Goal: Transaction & Acquisition: Register for event/course

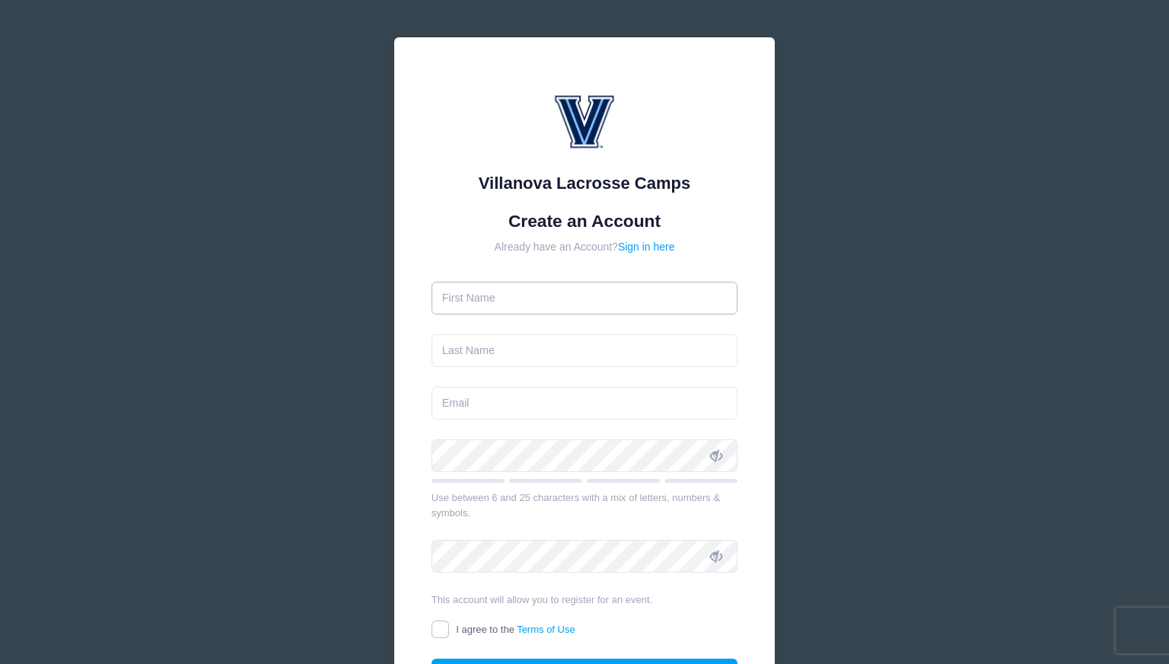
click at [601, 289] on input "text" at bounding box center [585, 298] width 307 height 33
click at [445, 165] on div at bounding box center [585, 123] width 307 height 97
click at [469, 298] on input "text" at bounding box center [585, 298] width 307 height 33
type input "Steven"
type input "Lopiano"
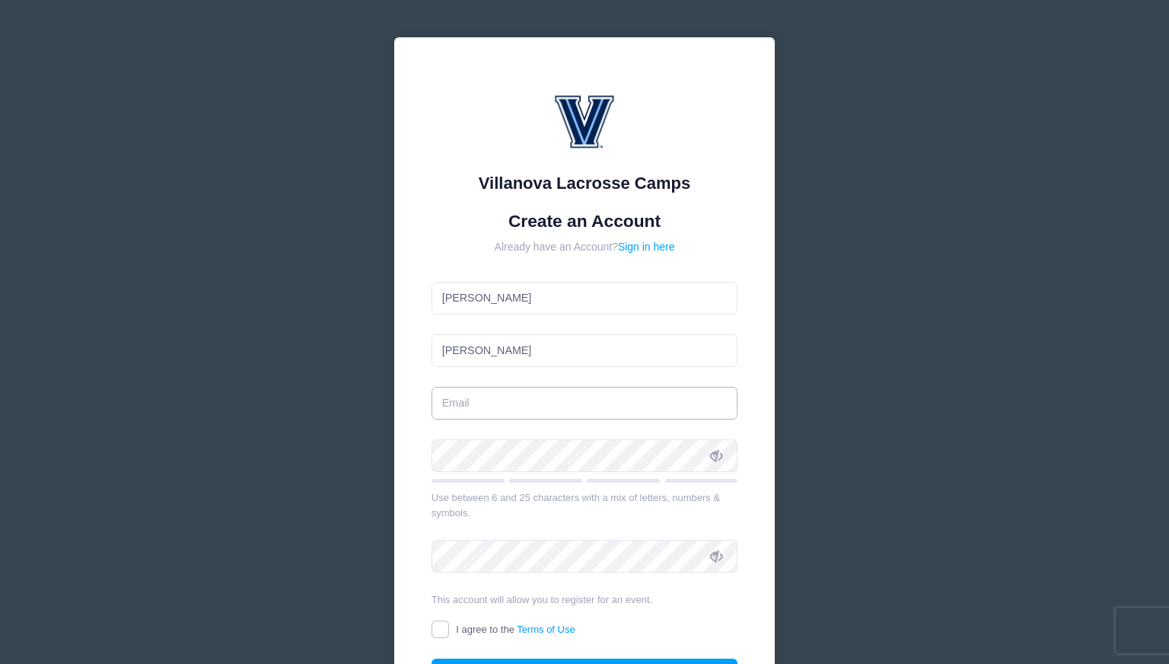
type input "[EMAIL_ADDRESS][DOMAIN_NAME]"
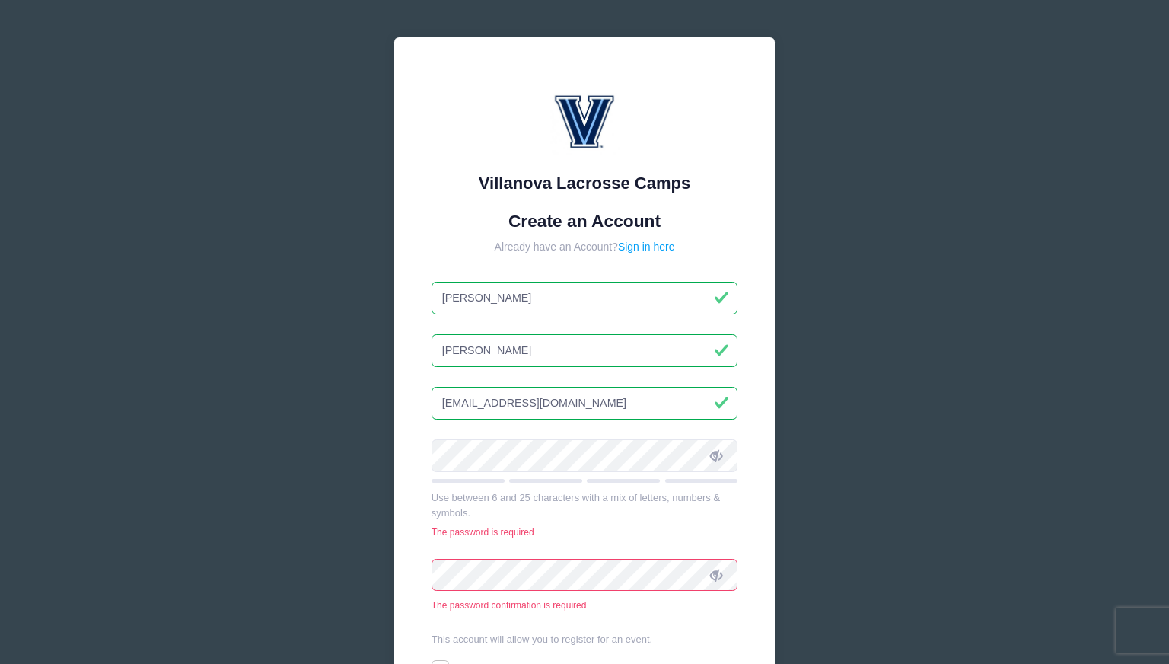
scroll to position [76, 0]
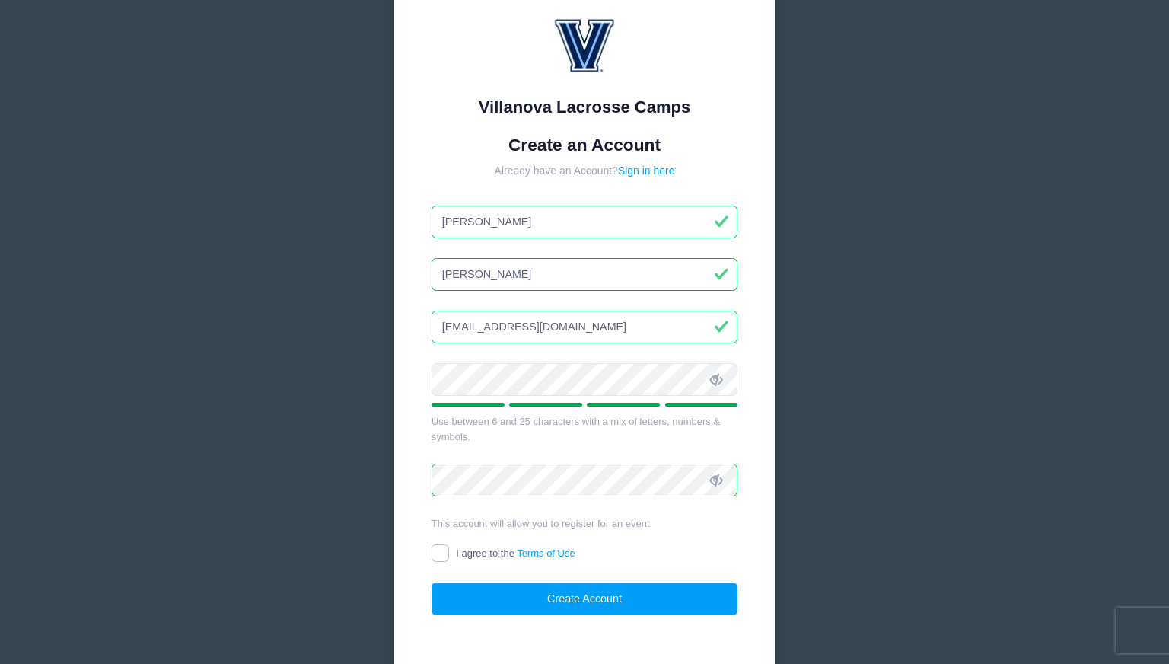
click at [449, 550] on label "I agree to the Terms of Use" at bounding box center [504, 554] width 144 height 16
click at [449, 550] on input "I agree to the Terms of Use" at bounding box center [441, 553] width 18 height 18
checkbox input "true"
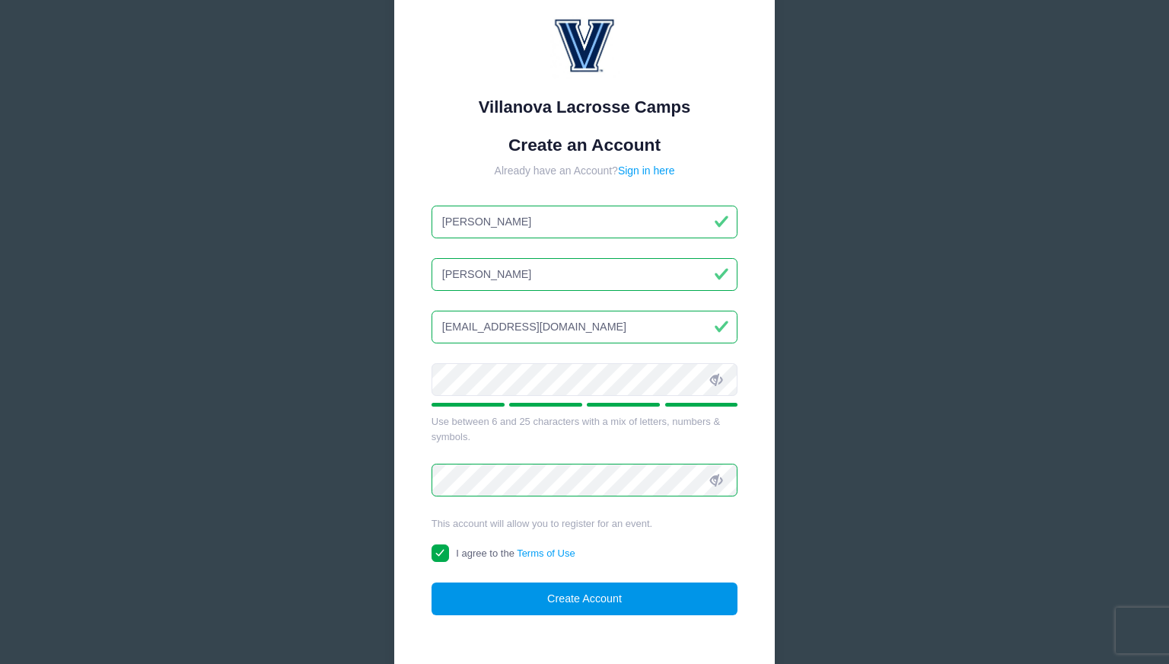
click at [598, 594] on button "Create Account" at bounding box center [585, 598] width 307 height 33
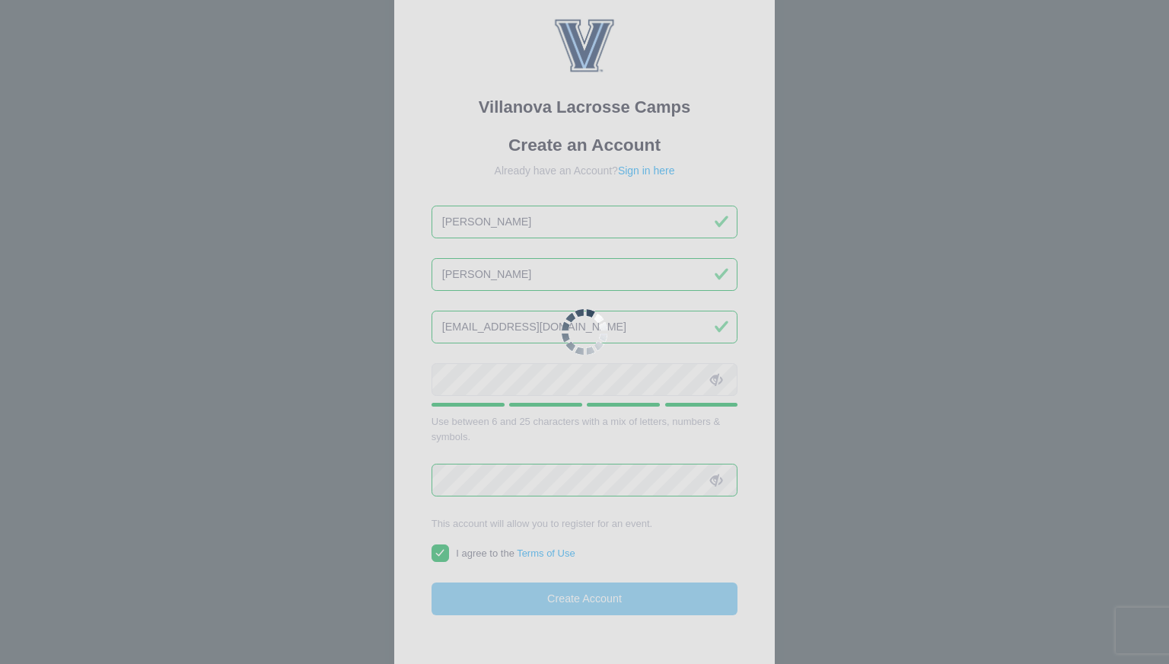
scroll to position [195, 0]
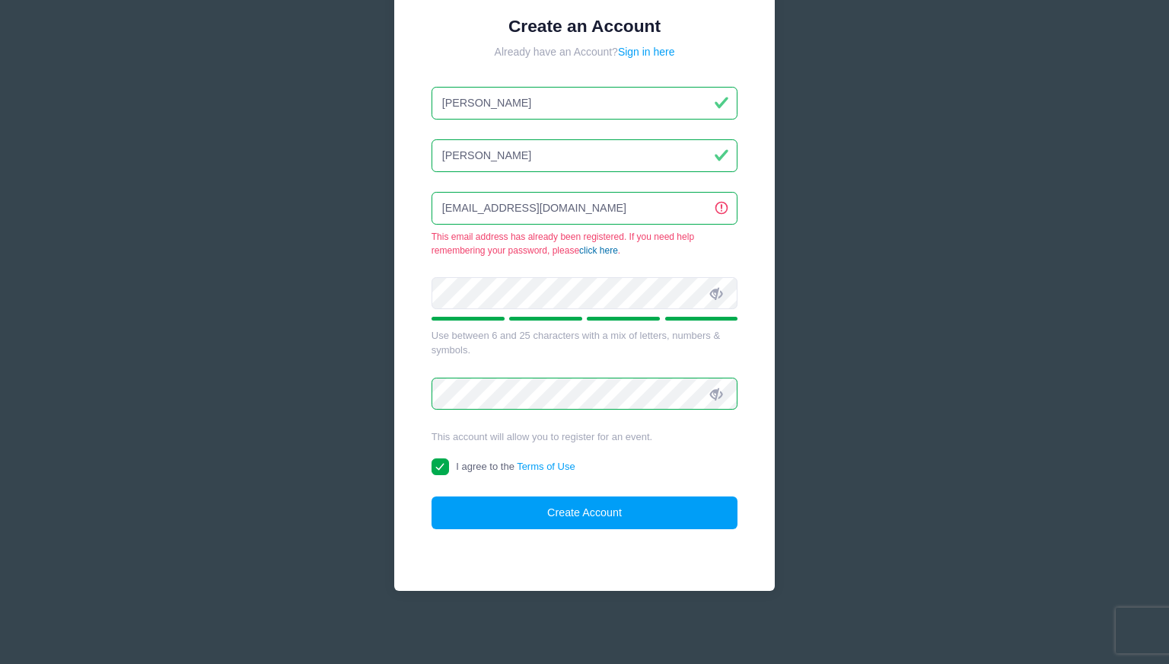
click at [609, 252] on link "click here" at bounding box center [598, 250] width 39 height 11
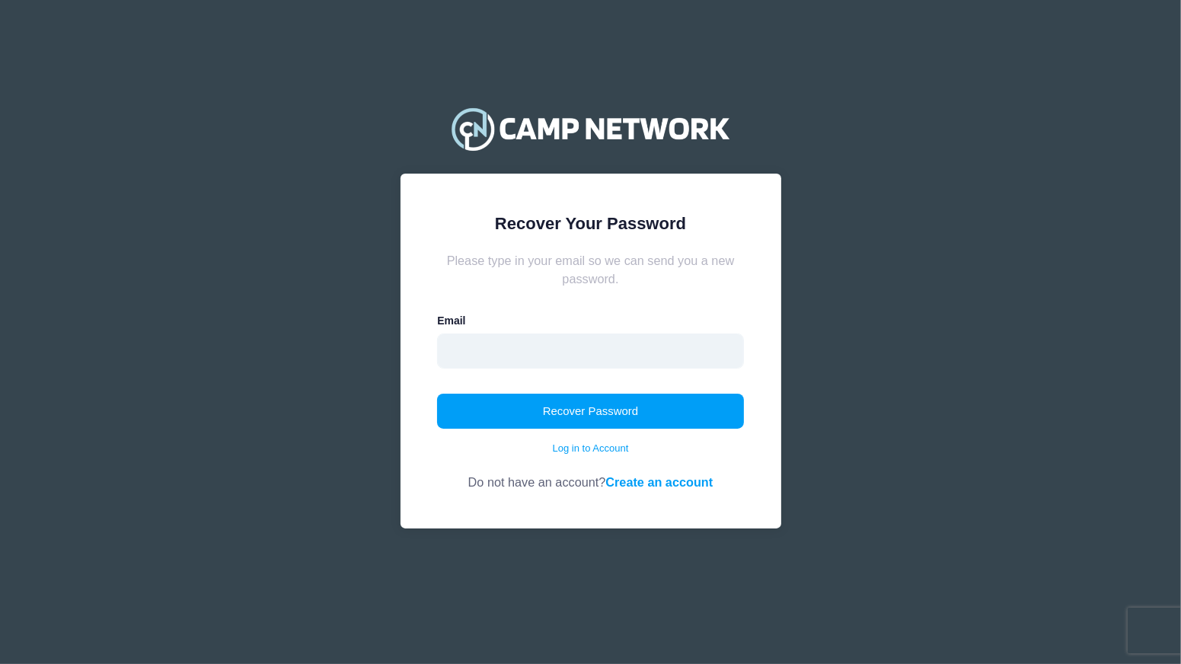
click at [483, 347] on input "email" at bounding box center [590, 350] width 307 height 35
type input "lopi777@gmail.com"
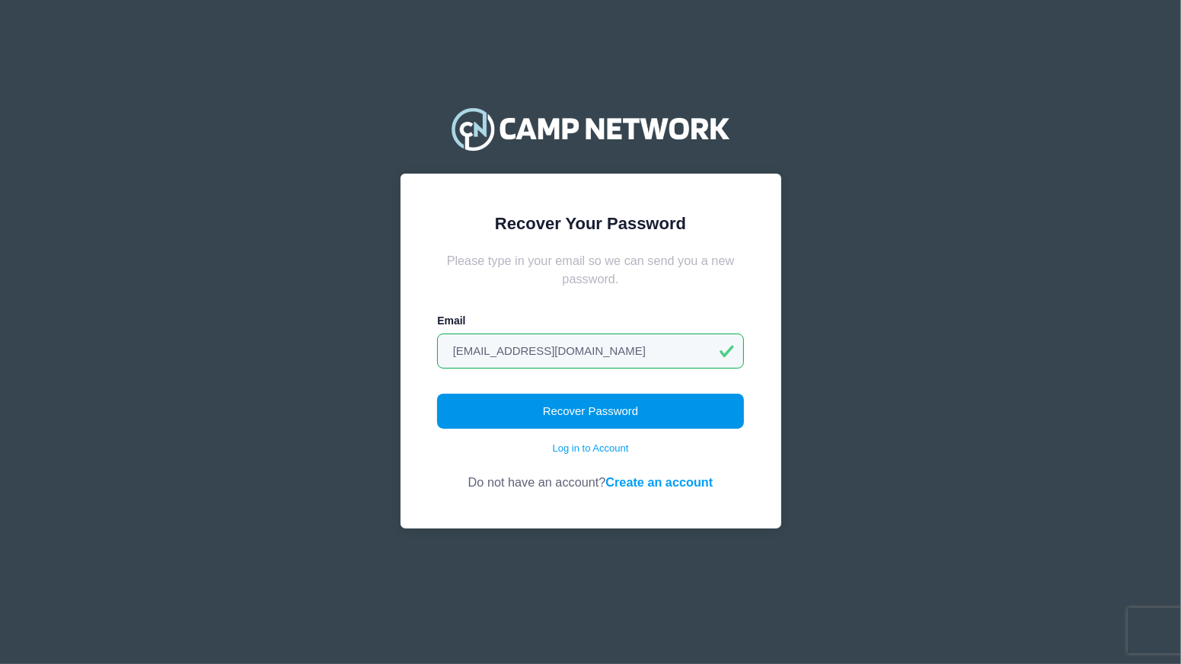
click at [576, 407] on button "Recover Password" at bounding box center [590, 411] width 307 height 35
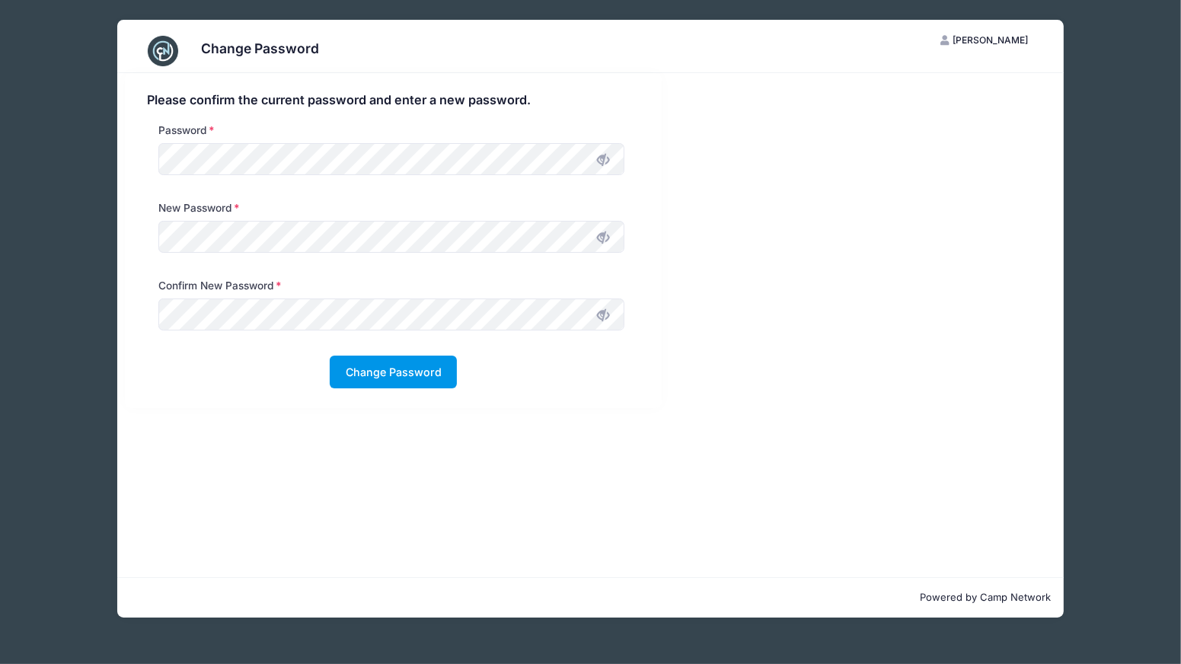
click at [397, 375] on button "Change Password" at bounding box center [393, 372] width 127 height 33
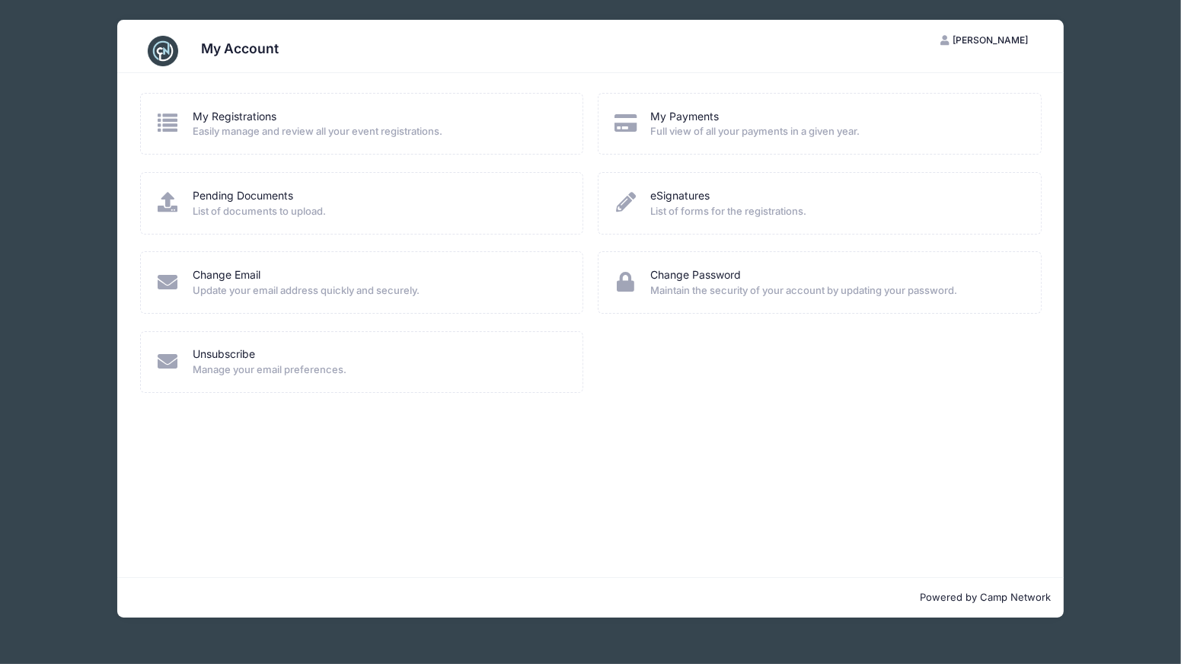
click at [254, 129] on span "Easily manage and review all your event registrations." at bounding box center [378, 131] width 370 height 15
click at [228, 118] on link "My Registrations" at bounding box center [235, 117] width 84 height 16
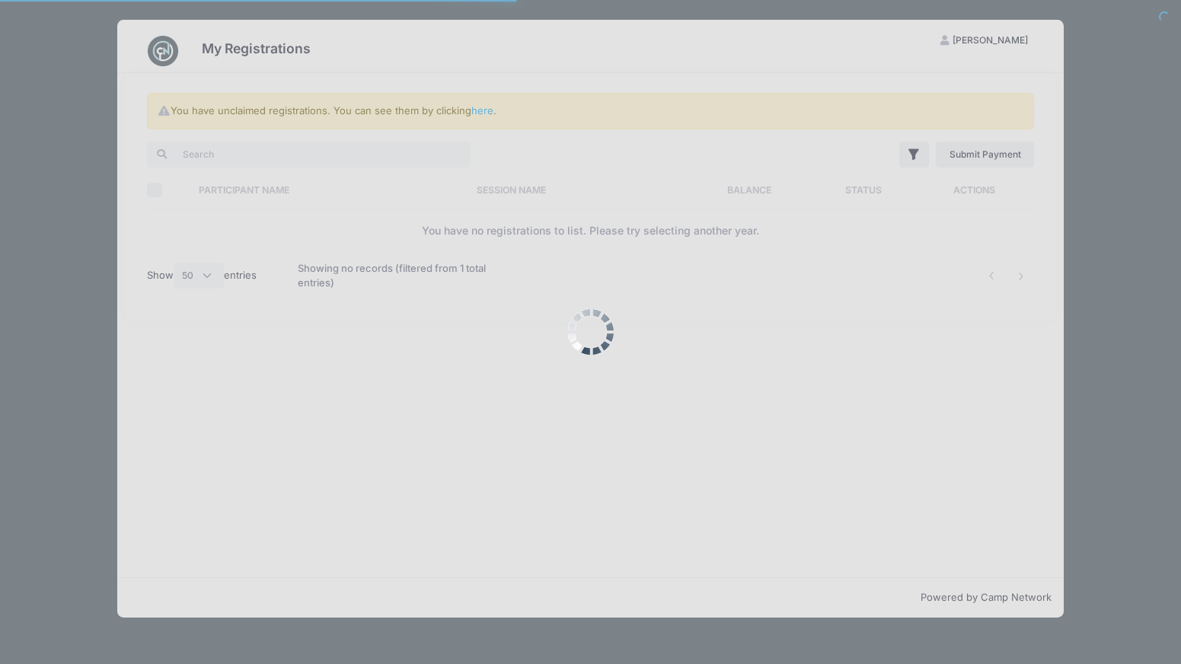
select select "50"
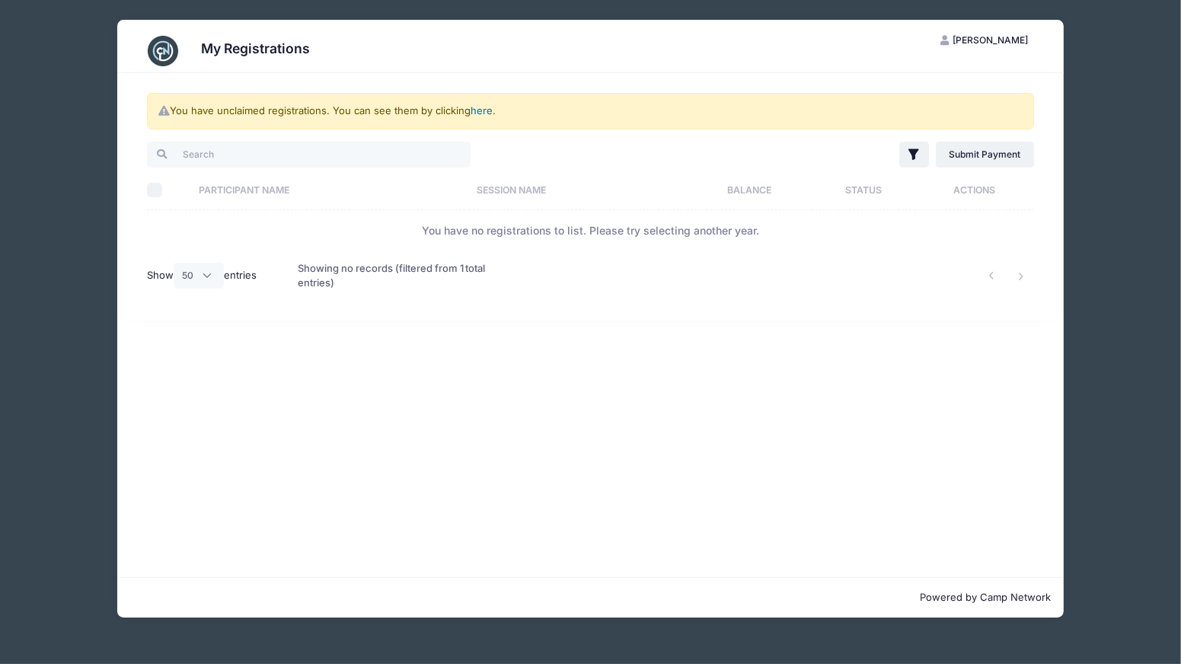
click at [483, 109] on link "here" at bounding box center [482, 110] width 22 height 12
click at [490, 110] on link "here" at bounding box center [482, 110] width 22 height 12
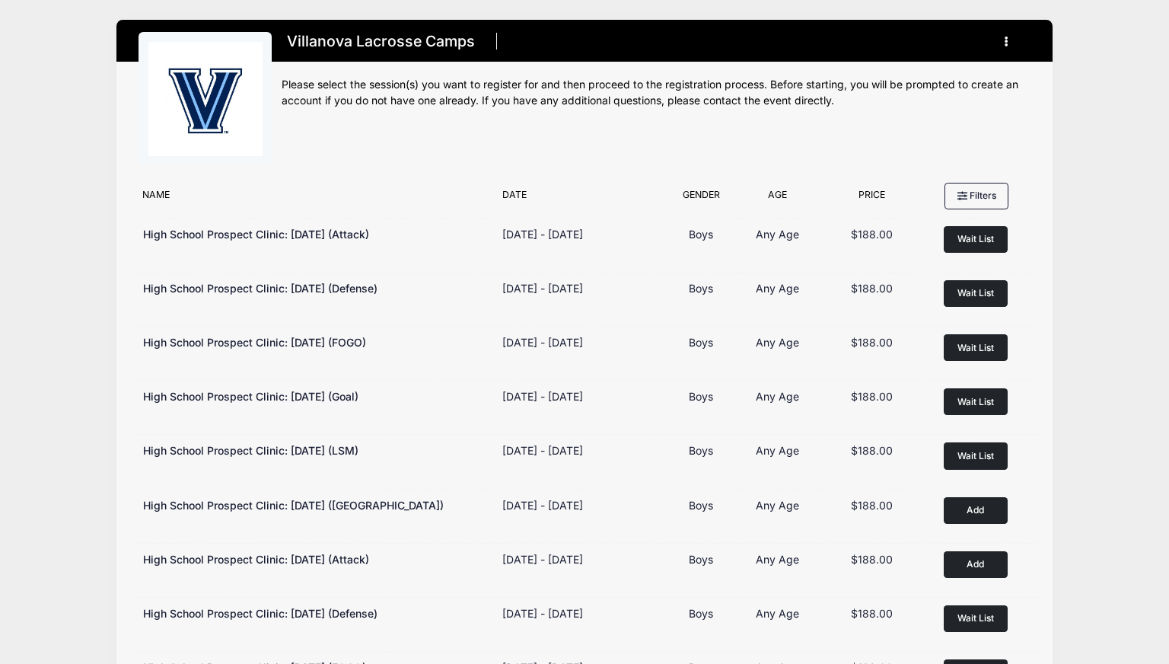
scroll to position [152, 0]
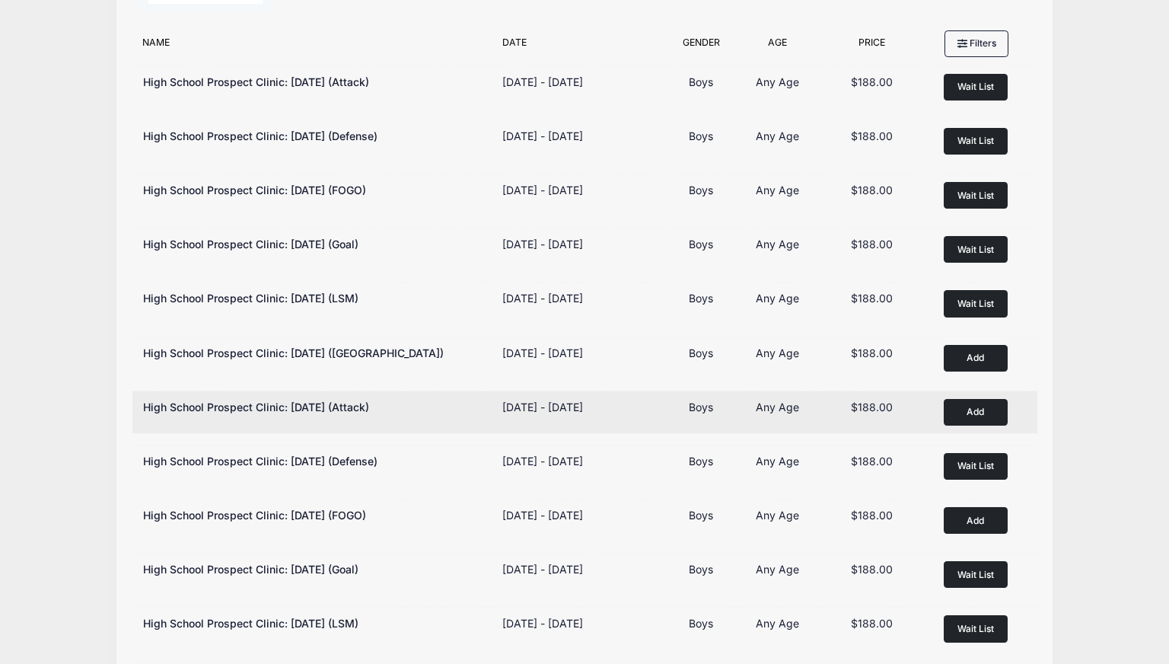
click at [449, 410] on div "High School Prospect Clinic: [DATE] (Attack)" at bounding box center [315, 407] width 344 height 16
click at [968, 405] on button "Add to Cart" at bounding box center [976, 412] width 64 height 27
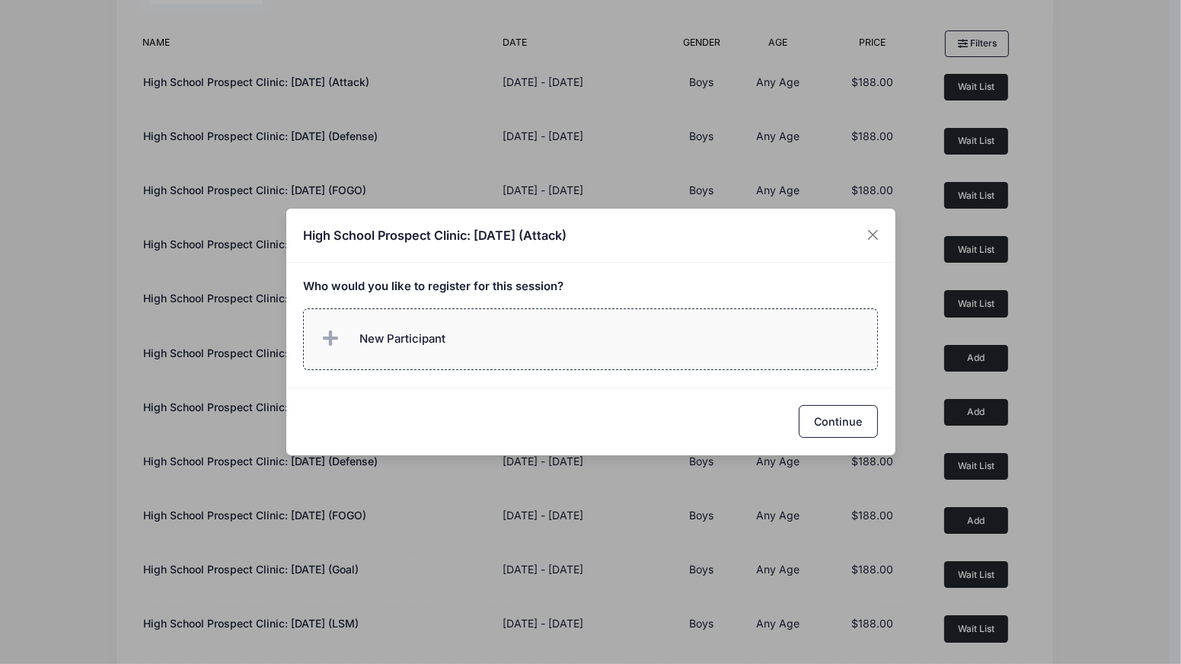
click at [453, 339] on label "New Participant" at bounding box center [590, 339] width 575 height 62
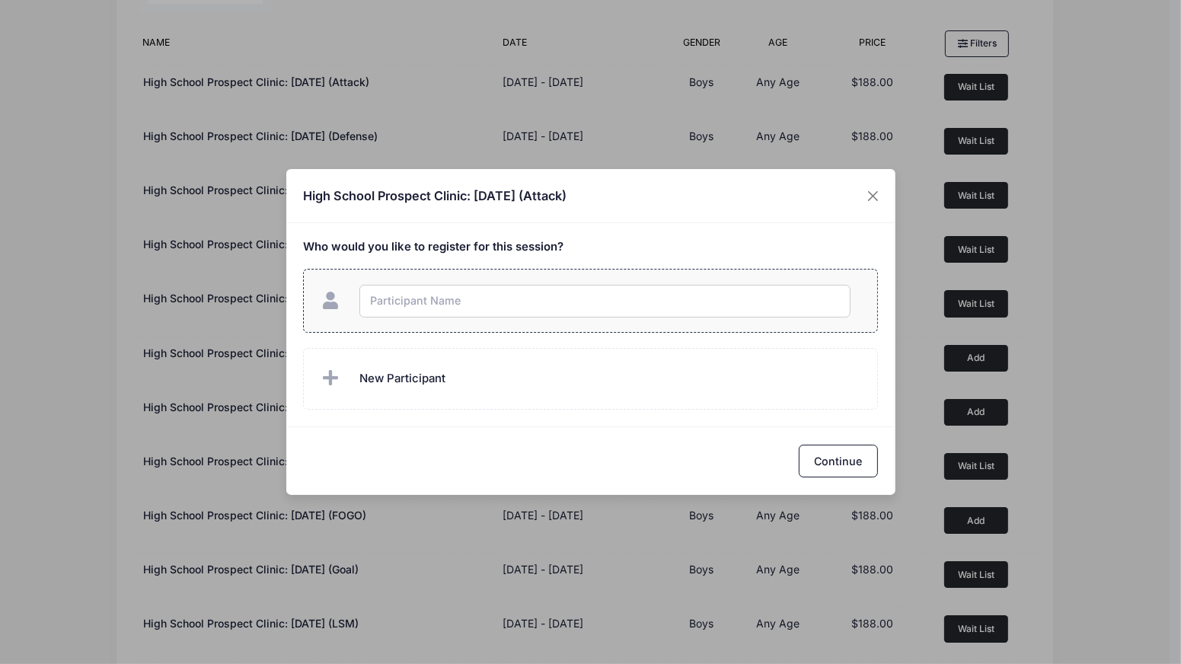
click at [453, 311] on input "text" at bounding box center [604, 301] width 491 height 33
type input "Fred Lopiano"
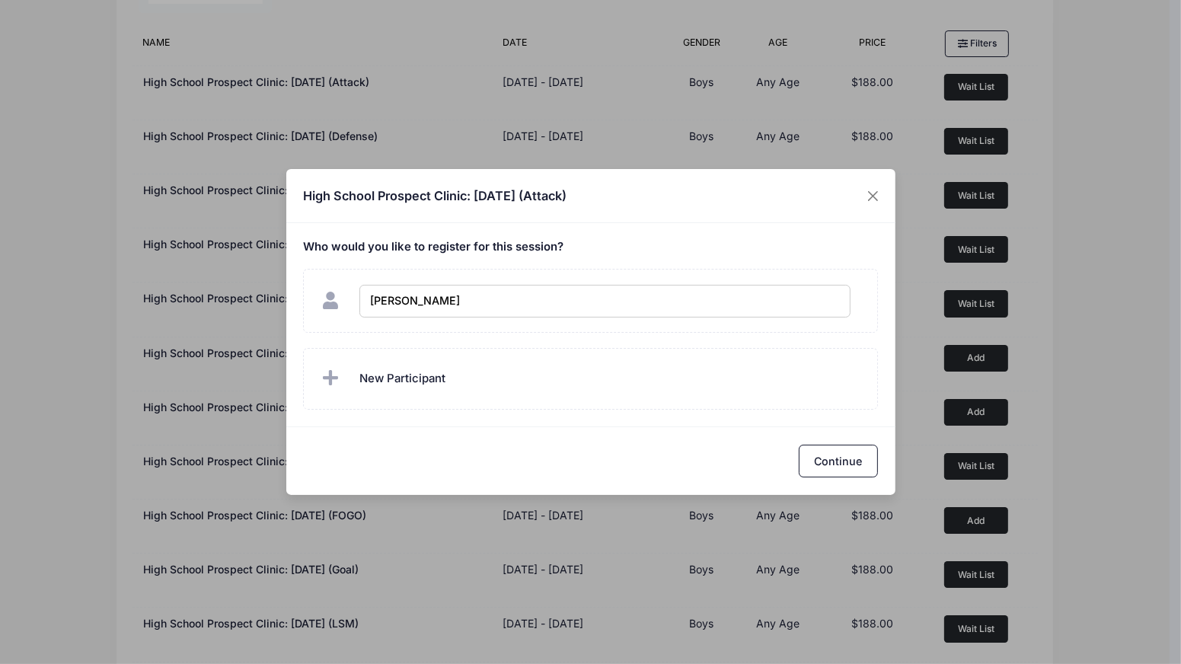
checkbox input "true"
click at [601, 469] on div "Continue" at bounding box center [590, 460] width 609 height 68
click at [818, 457] on button "Continue" at bounding box center [838, 461] width 79 height 33
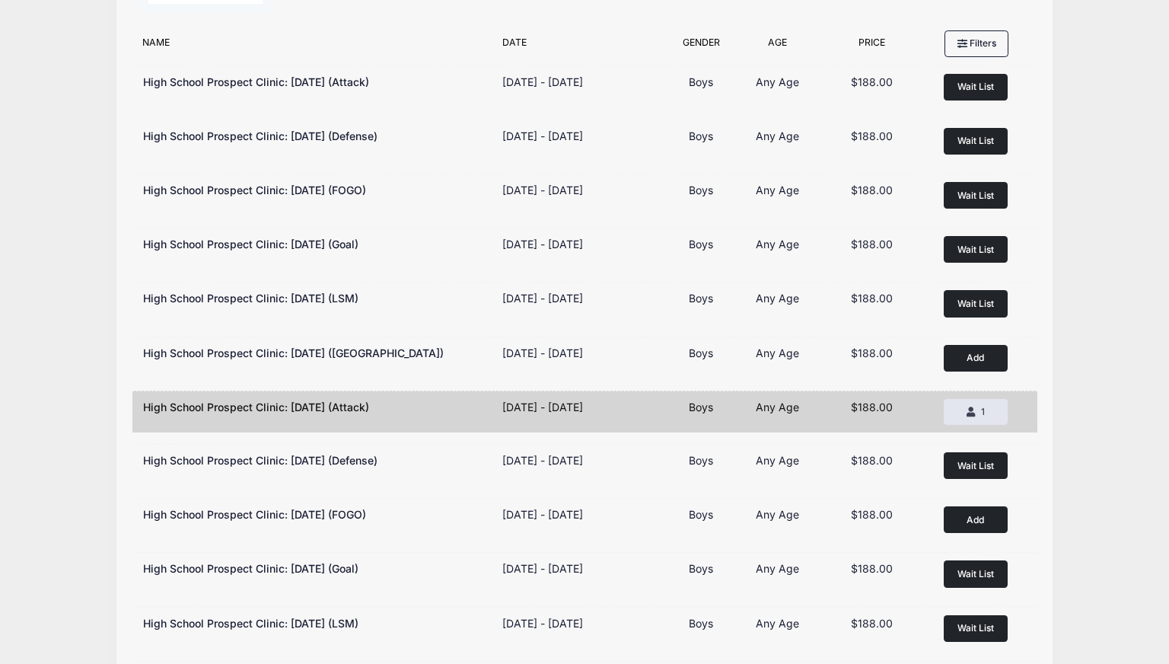
scroll to position [0, 0]
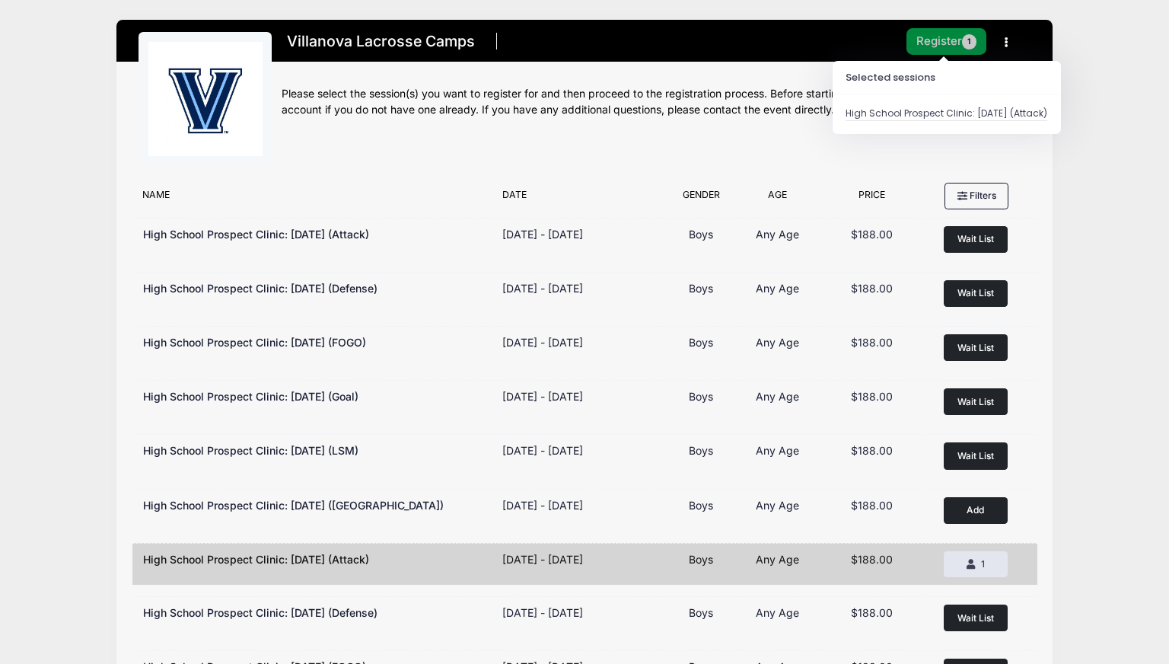
click at [956, 45] on button "Register 1" at bounding box center [947, 41] width 81 height 27
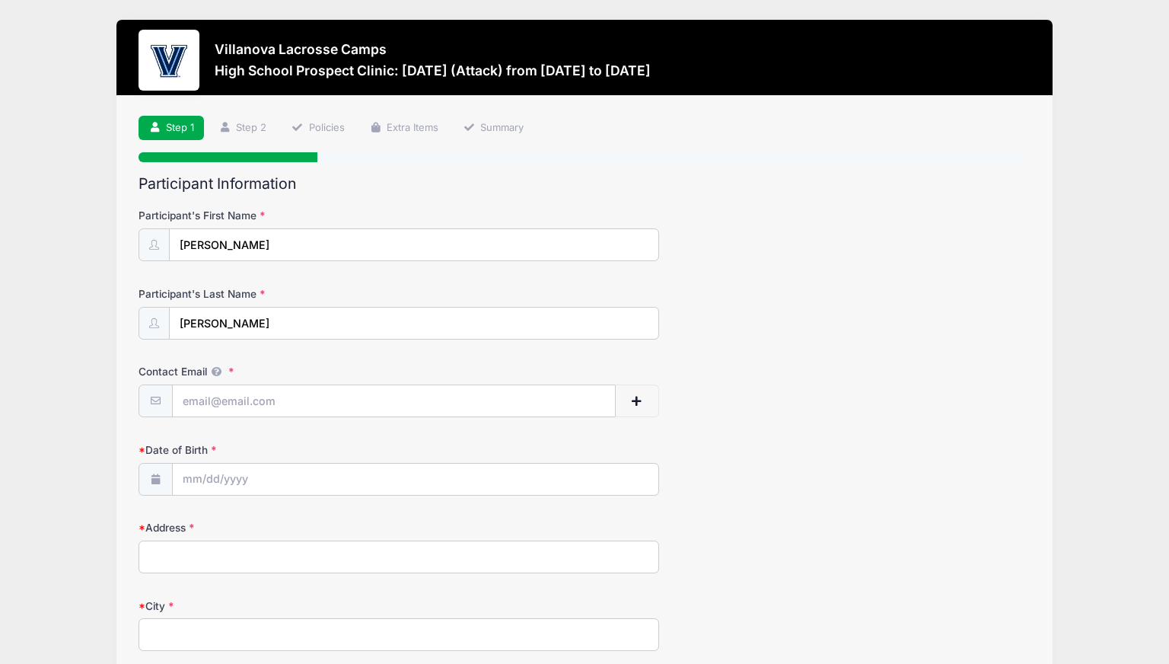
scroll to position [76, 0]
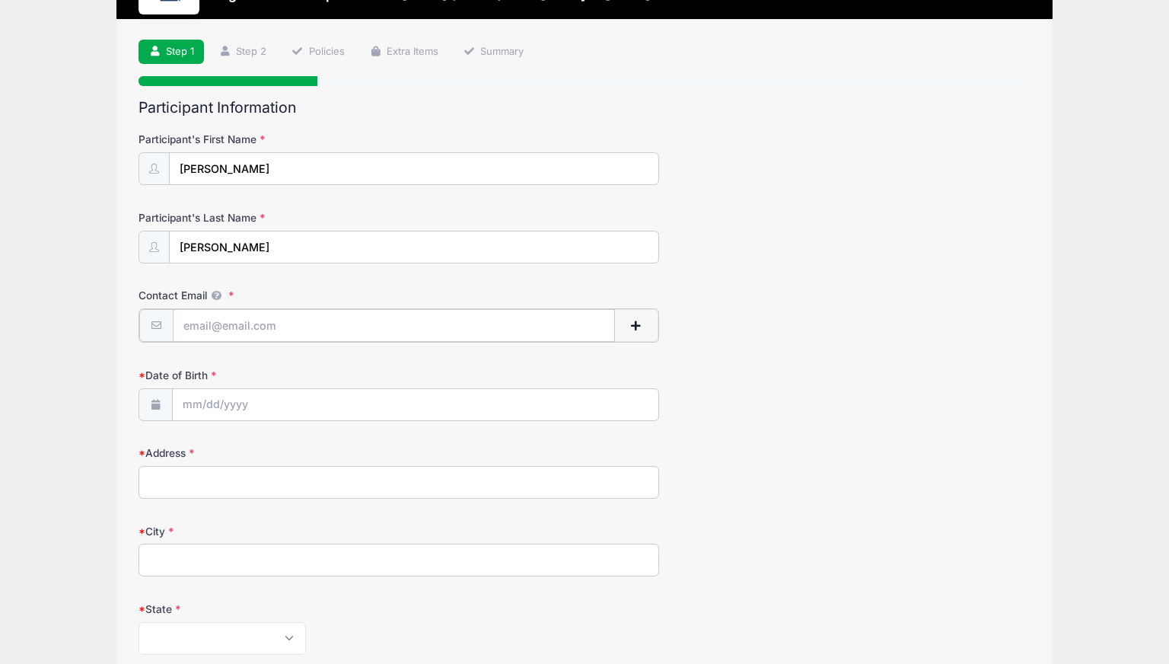
click at [284, 326] on input "Contact Email" at bounding box center [394, 325] width 442 height 33
type input "[PERSON_NAME][EMAIL_ADDRESS][DOMAIN_NAME]"
click at [258, 407] on input "Date of Birth" at bounding box center [416, 404] width 486 height 33
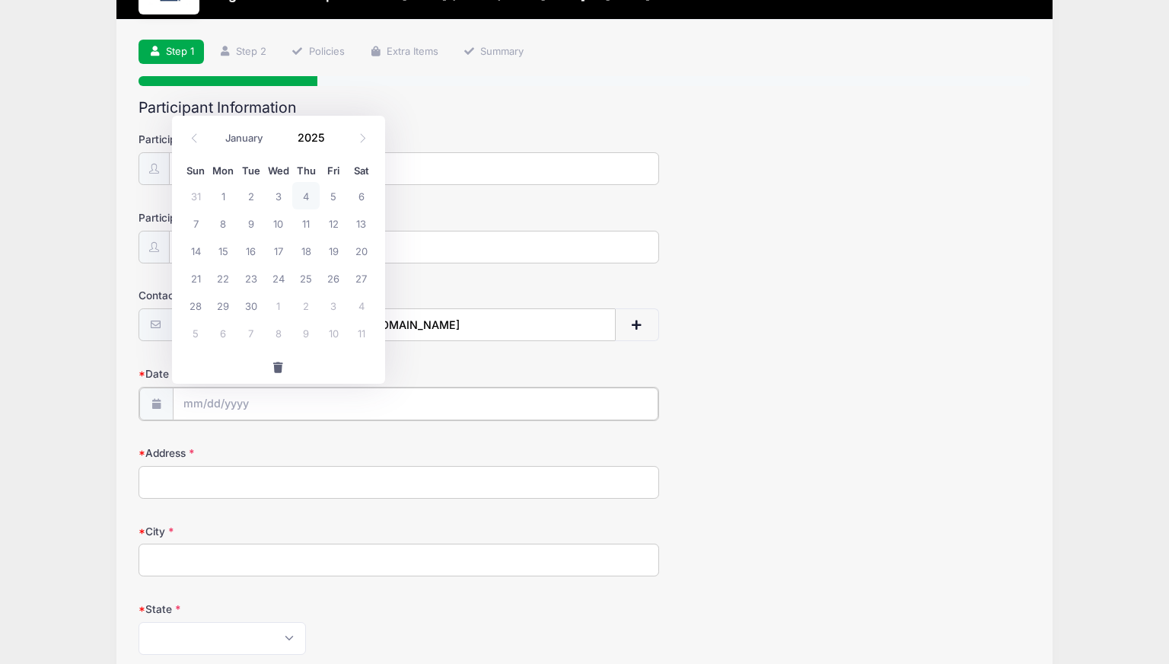
click at [235, 409] on input "Date of Birth" at bounding box center [416, 404] width 486 height 33
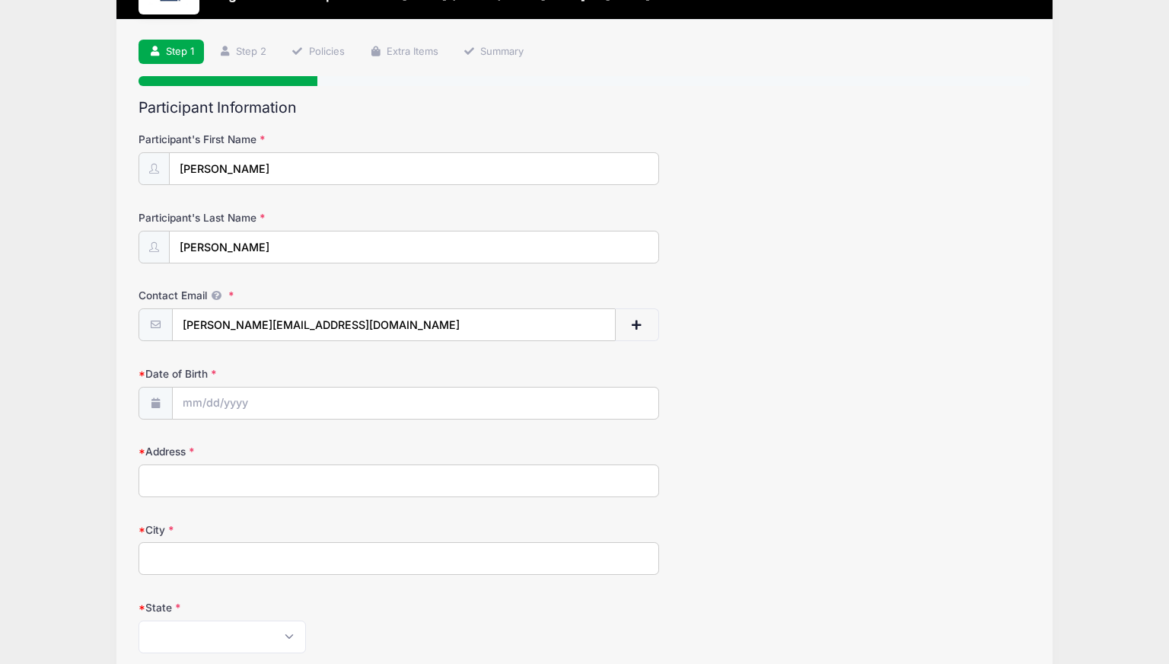
click at [760, 401] on div "Date of Birth" at bounding box center [585, 392] width 892 height 53
click at [324, 405] on input "Date of Birth" at bounding box center [416, 404] width 486 height 33
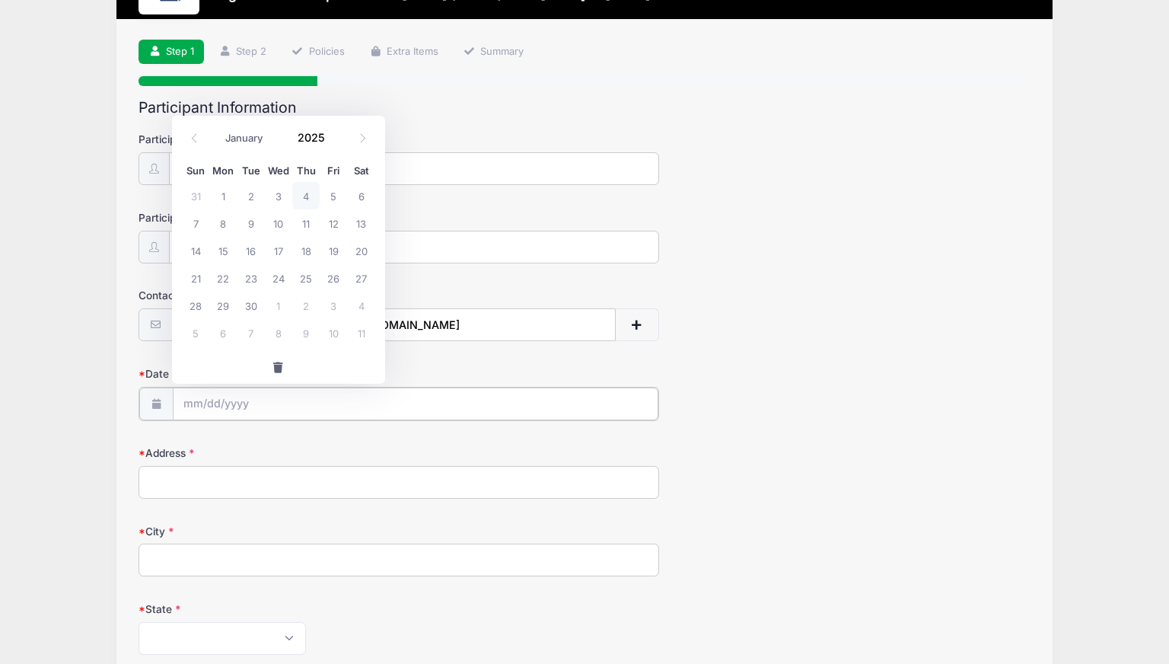
click at [324, 405] on input "Date of Birth" at bounding box center [416, 404] width 486 height 33
click at [193, 139] on icon at bounding box center [195, 138] width 10 height 10
click at [793, 288] on div "Contact Email fred.llopiano@pm.me" at bounding box center [585, 314] width 892 height 53
click at [193, 400] on input "Date of Birth" at bounding box center [416, 404] width 486 height 33
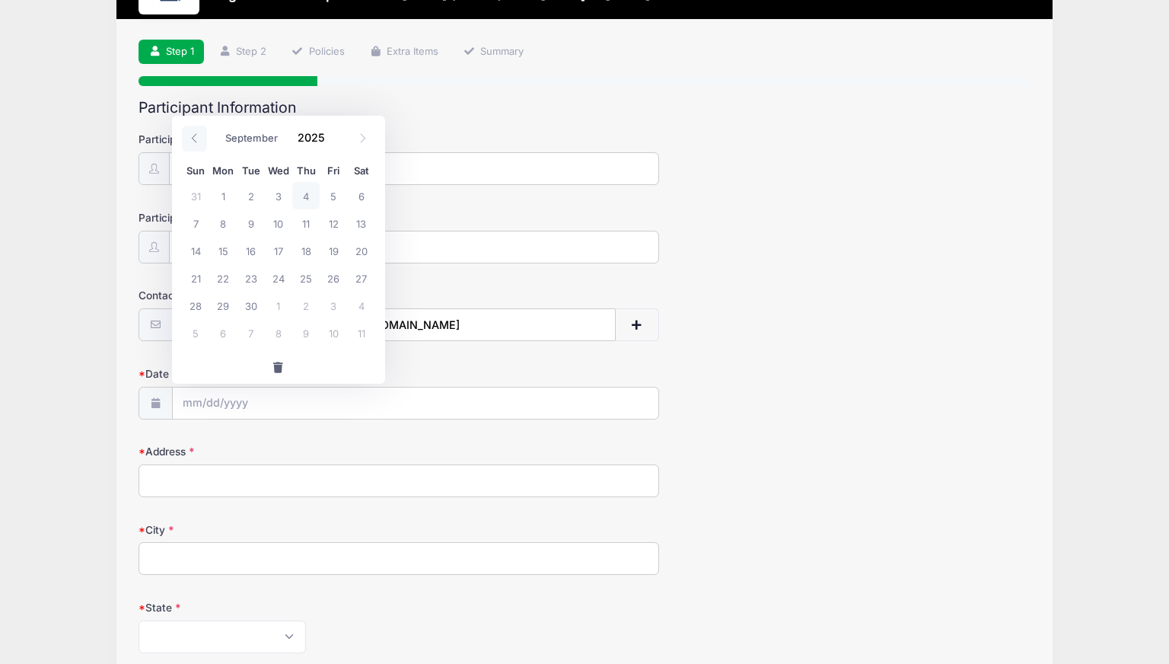
click at [195, 139] on icon at bounding box center [195, 138] width 10 height 10
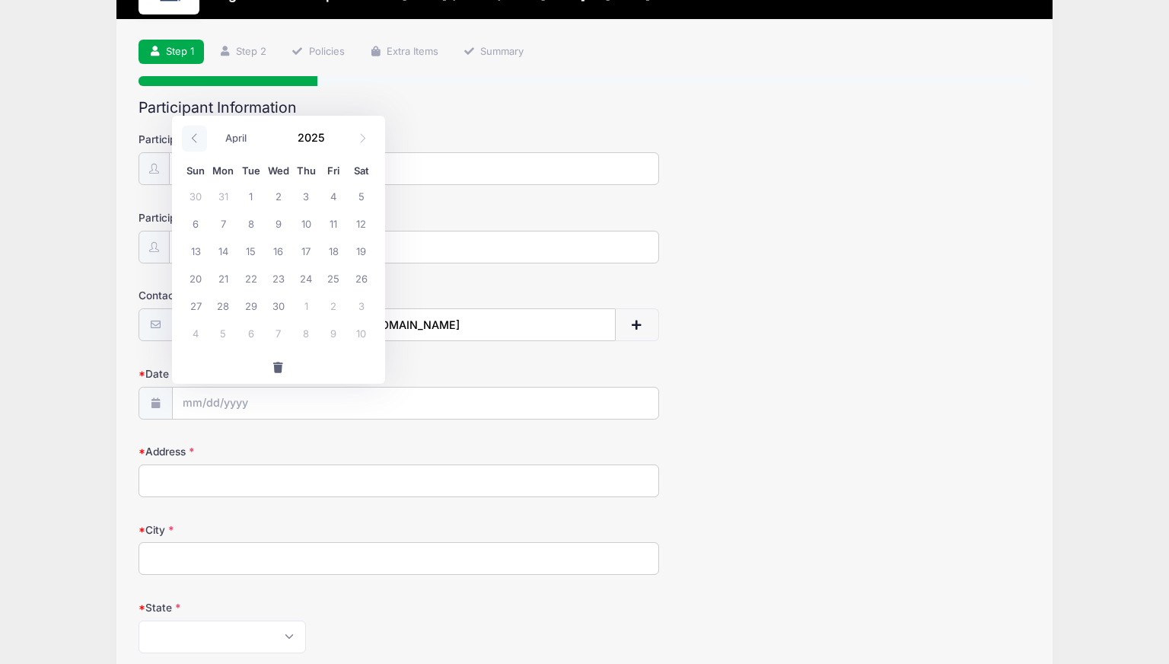
click at [195, 139] on icon at bounding box center [195, 138] width 10 height 10
select select "0"
click at [195, 139] on icon at bounding box center [195, 138] width 10 height 10
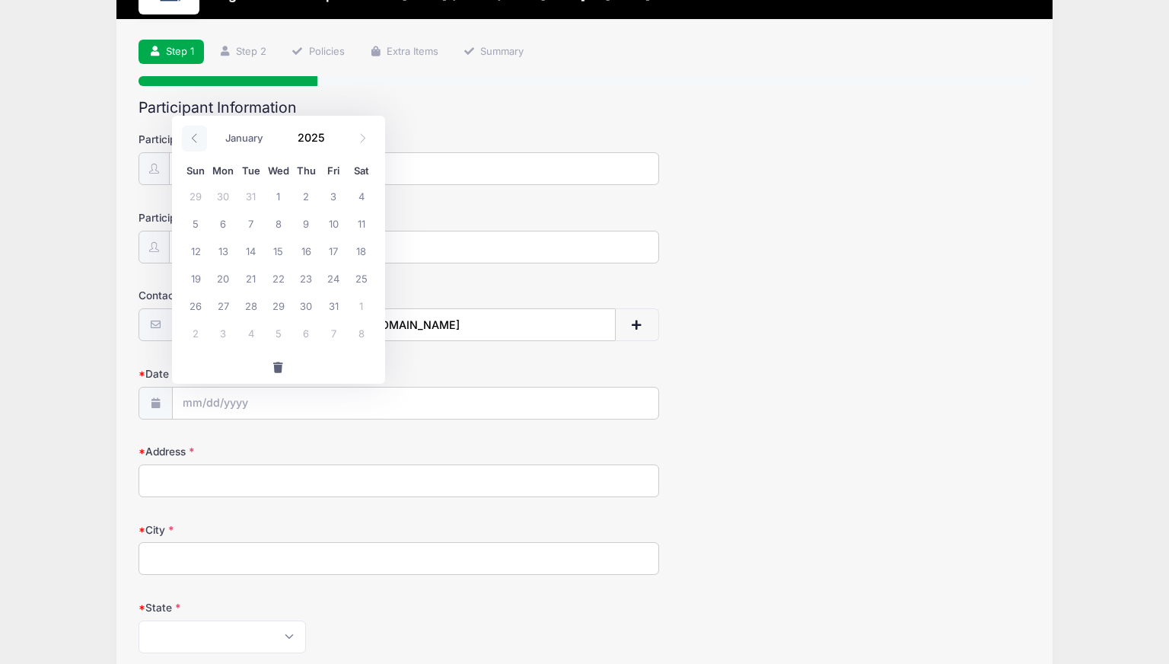
type input "2024"
select select "11"
click at [362, 135] on icon at bounding box center [363, 138] width 10 height 10
type input "2025"
click at [369, 138] on span at bounding box center [362, 139] width 25 height 26
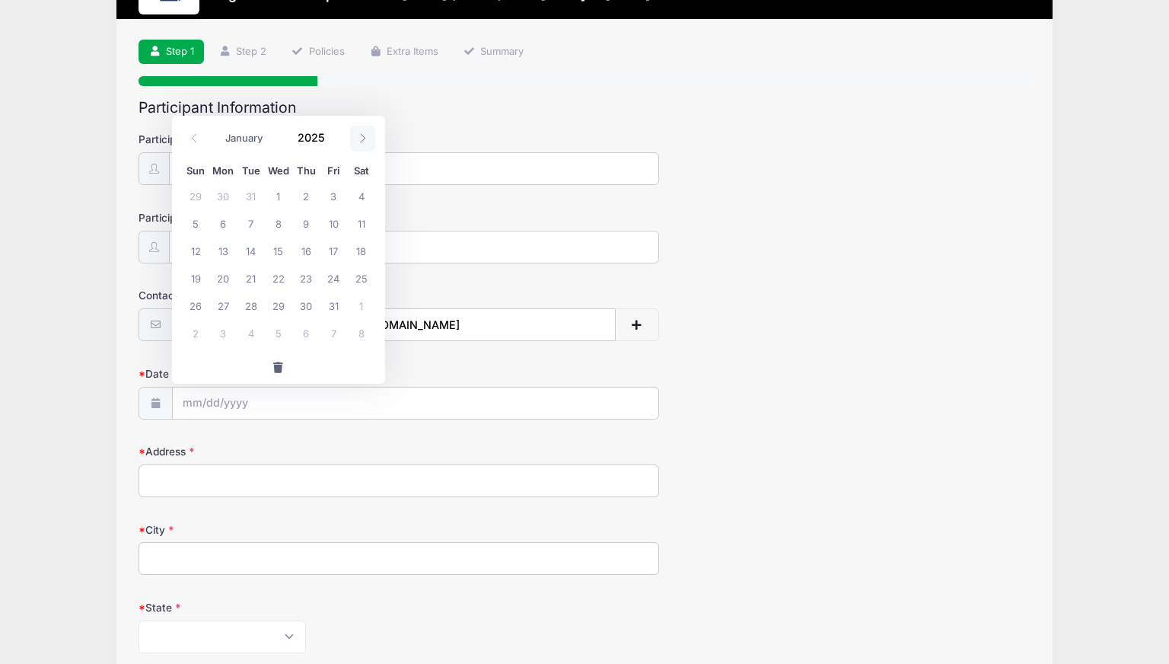
select select "1"
click at [321, 141] on input "2025" at bounding box center [314, 137] width 49 height 23
click at [335, 141] on span at bounding box center [334, 143] width 11 height 11
click at [335, 142] on span at bounding box center [334, 143] width 11 height 11
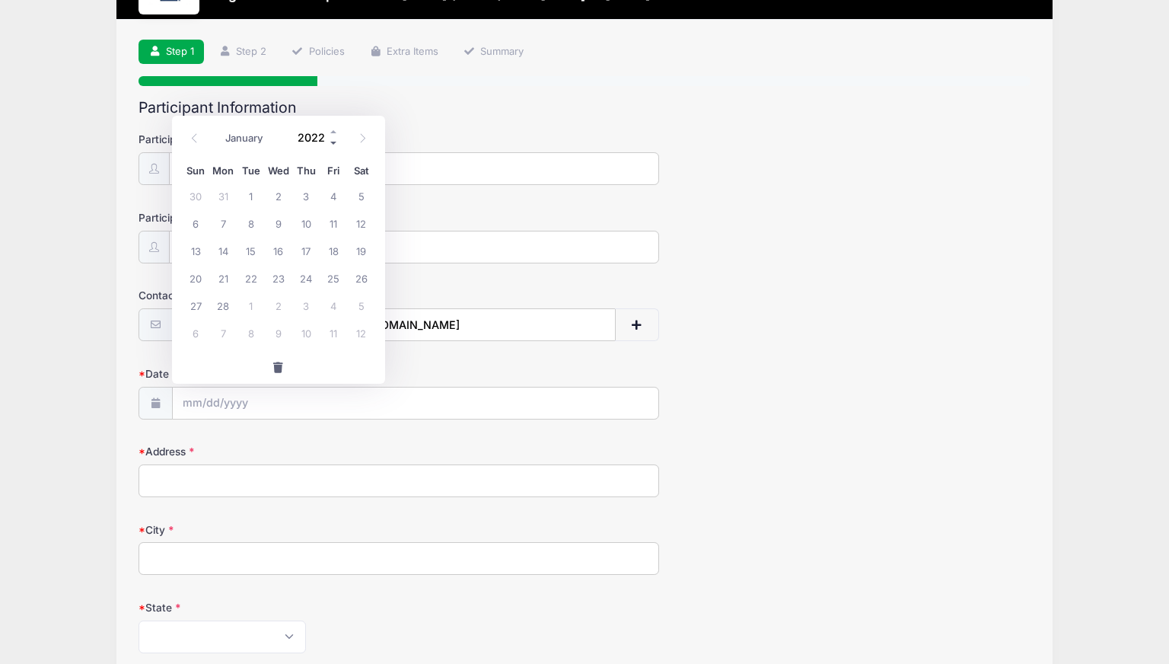
click at [335, 142] on span at bounding box center [334, 143] width 11 height 11
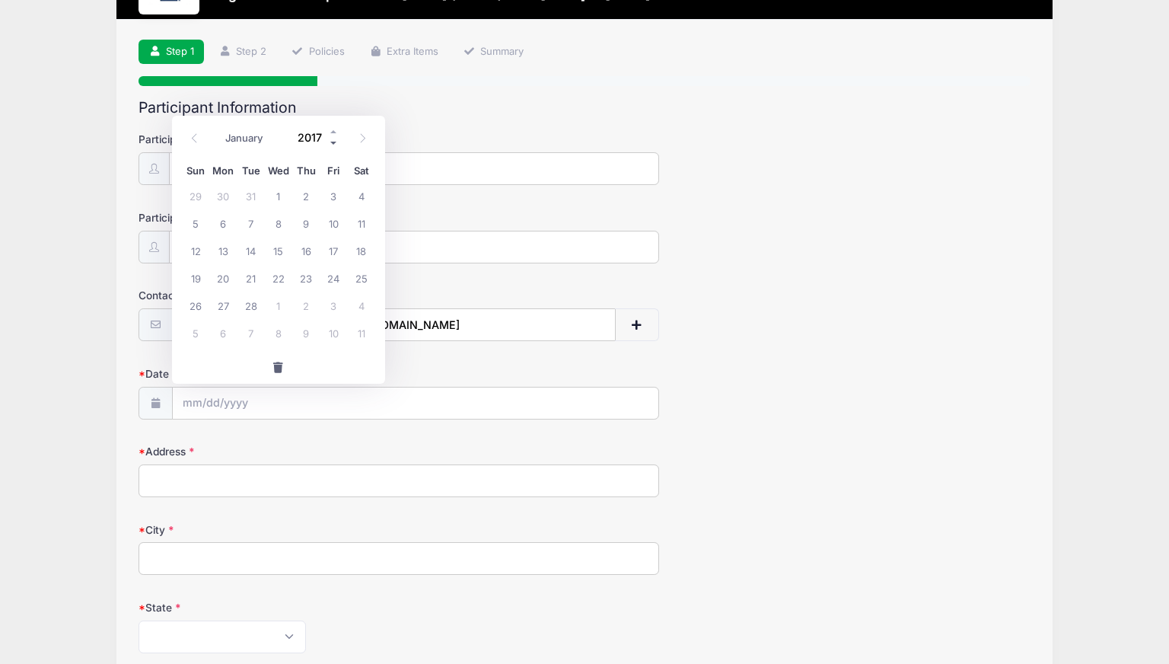
click at [335, 142] on span at bounding box center [334, 143] width 11 height 11
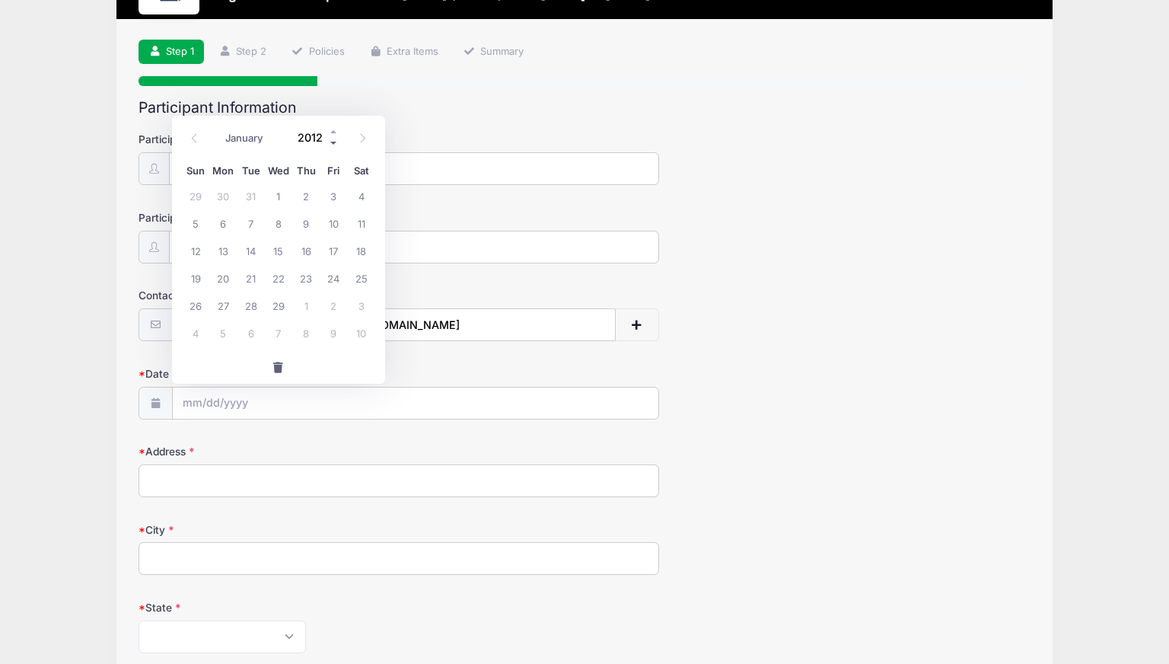
click at [335, 142] on span at bounding box center [334, 143] width 11 height 11
type input "2009"
click at [225, 279] on span "23" at bounding box center [222, 277] width 27 height 27
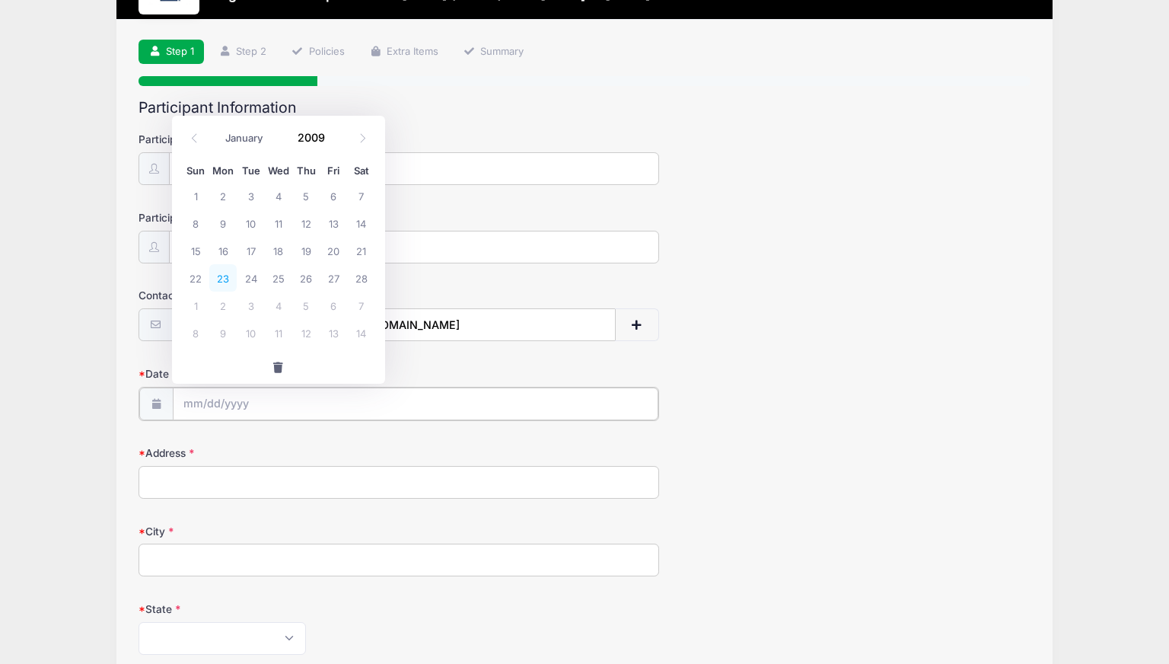
type input "02/23/2009"
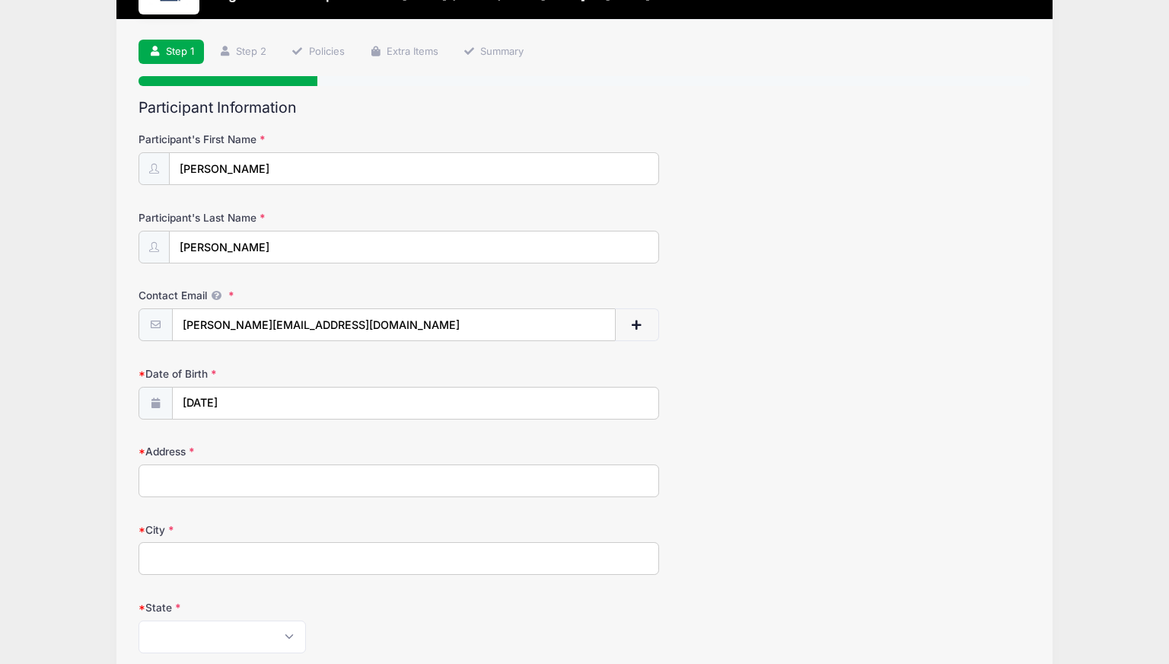
click at [806, 322] on div "Contact Email fred.llopiano@pm.me" at bounding box center [585, 314] width 892 height 53
click at [494, 477] on input "Address" at bounding box center [399, 480] width 520 height 33
type input "9 East Trail"
type input "Darien"
select select "CT"
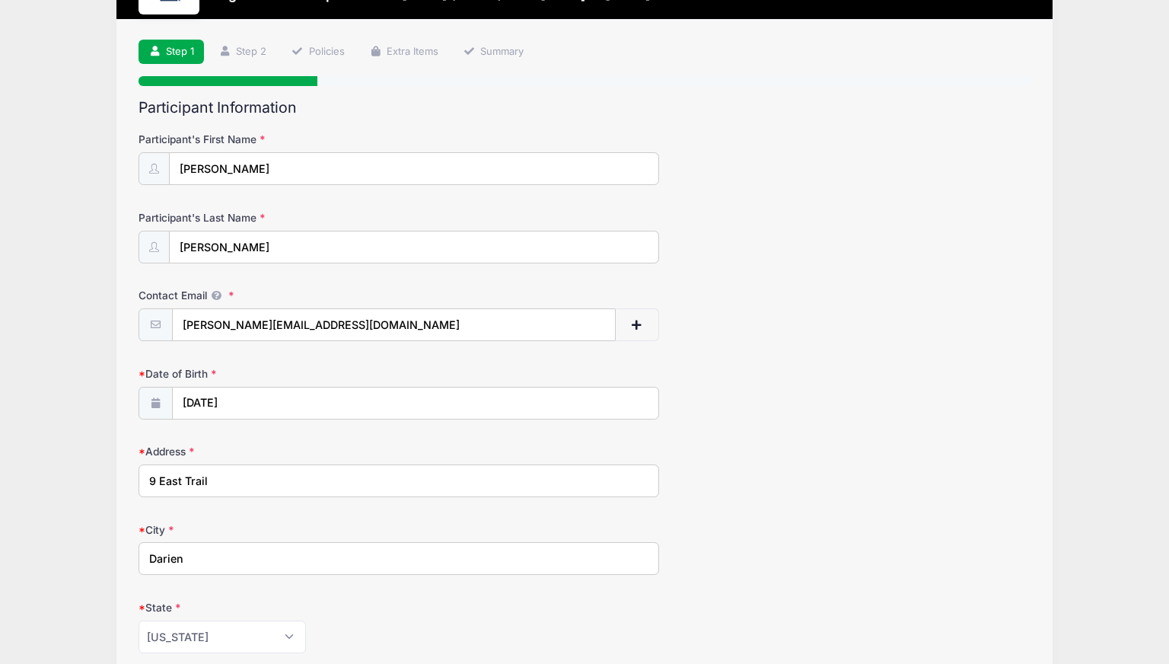
type input "06820"
type input "(203) 561-8330"
click at [700, 423] on form "Participant's First Name Fred Participant's Last Name Lopiano Contact Email fre…" at bounding box center [585, 548] width 892 height 833
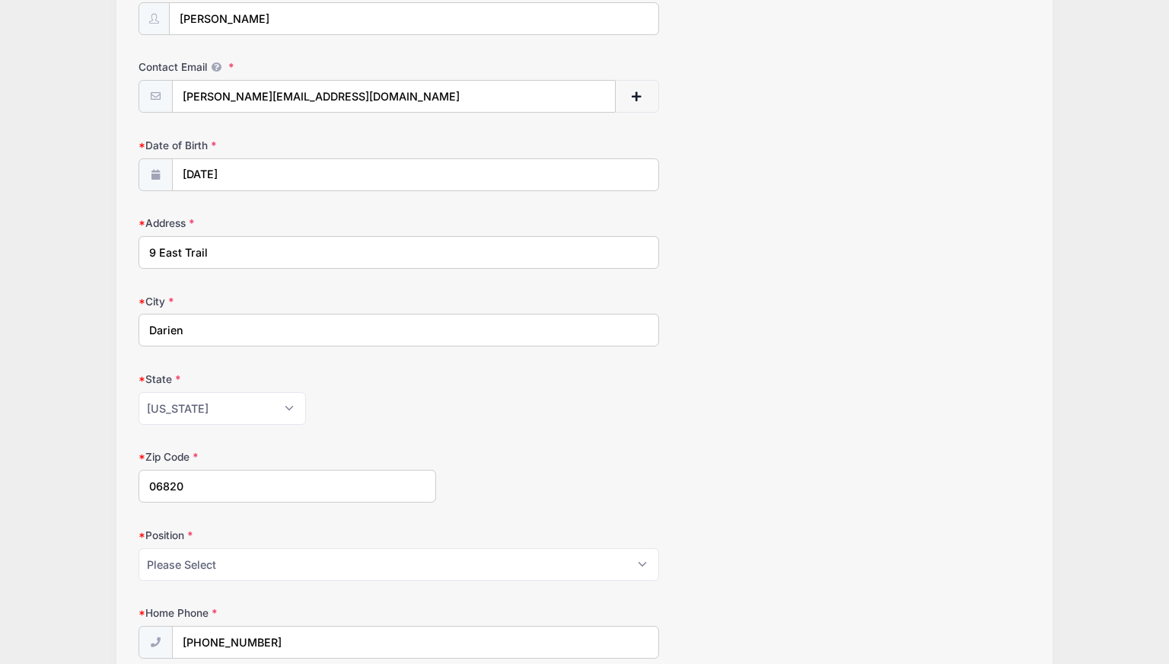
scroll to position [457, 0]
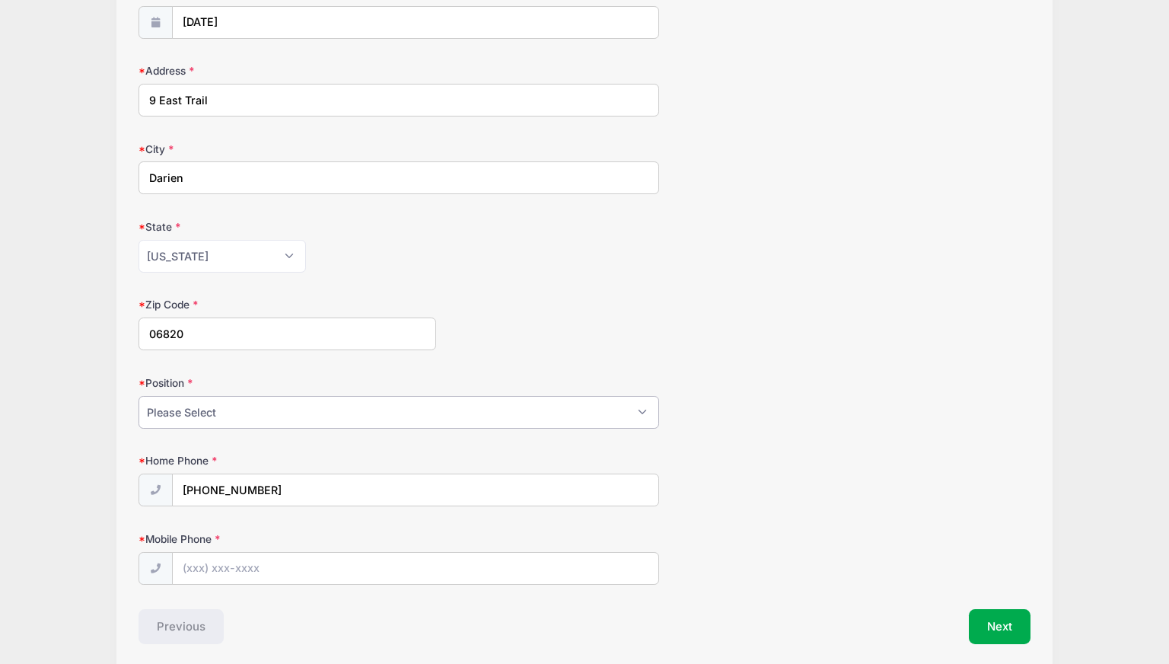
click at [638, 405] on select "Please Select Goalie Middie Defense Attack FOGO LSM" at bounding box center [399, 412] width 520 height 33
select select "Attack"
click at [139, 396] on select "Please Select Goalie Middie Defense Attack FOGO LSM" at bounding box center [399, 412] width 520 height 33
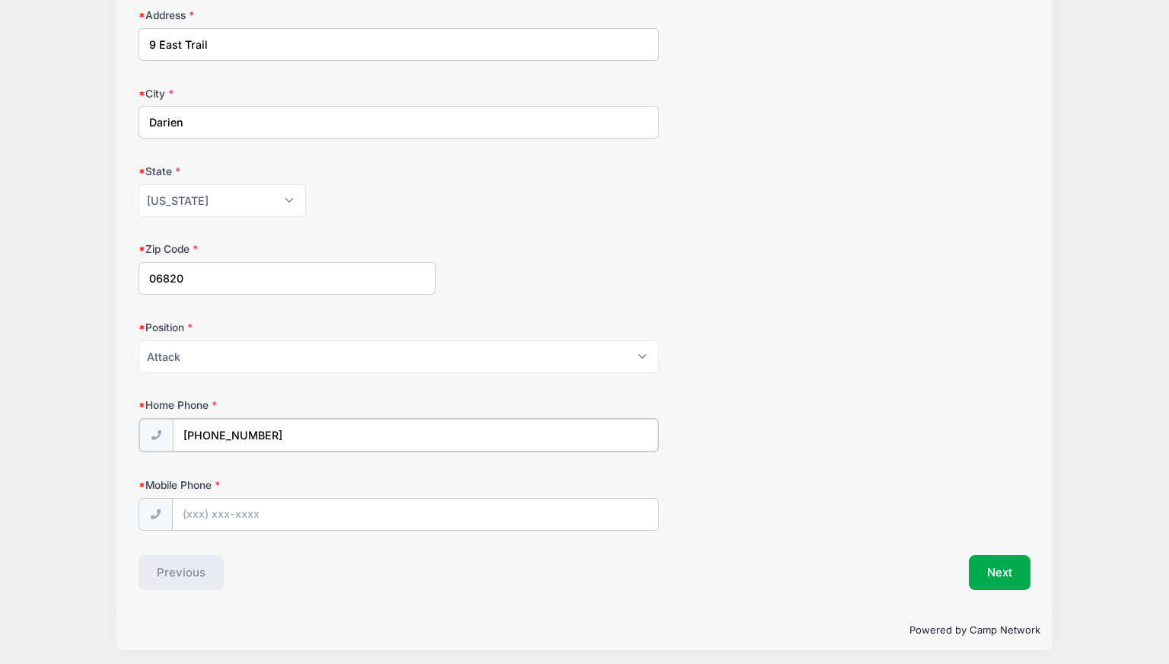
click at [344, 436] on input "(203) 561-8330" at bounding box center [416, 435] width 486 height 33
type input "(2"
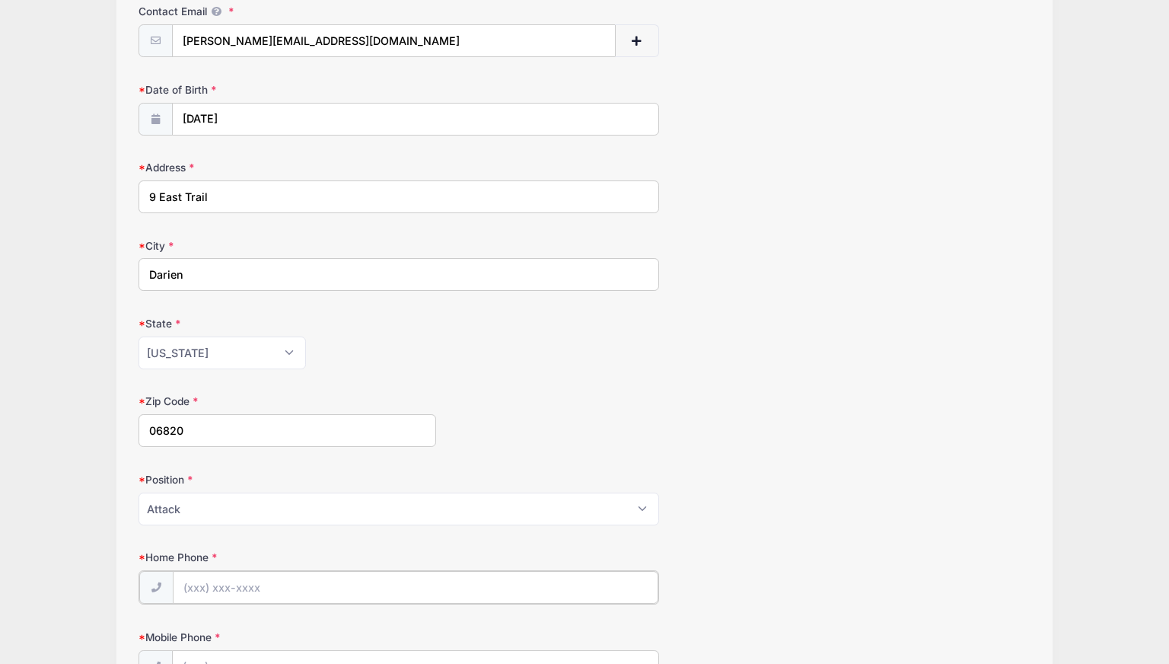
scroll to position [208, 0]
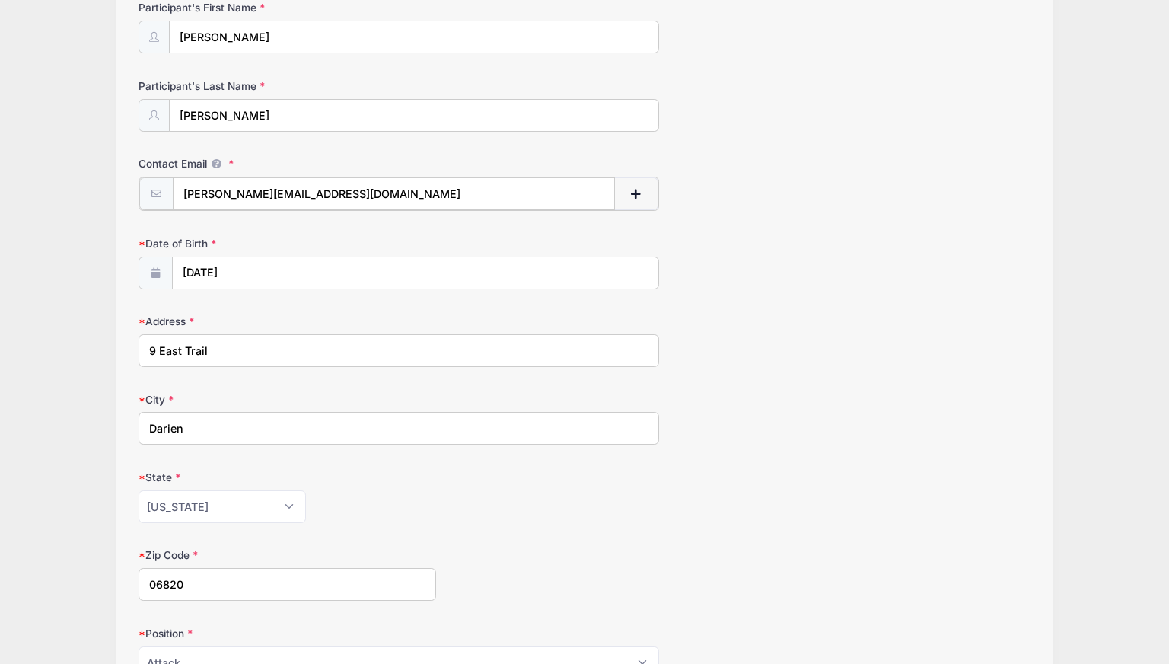
click at [308, 192] on input "fred.llopiano@pm.me" at bounding box center [394, 193] width 442 height 33
type input "f"
click at [346, 173] on div "Contact Email" at bounding box center [585, 182] width 892 height 53
click at [292, 188] on input "Contact Email" at bounding box center [394, 193] width 442 height 33
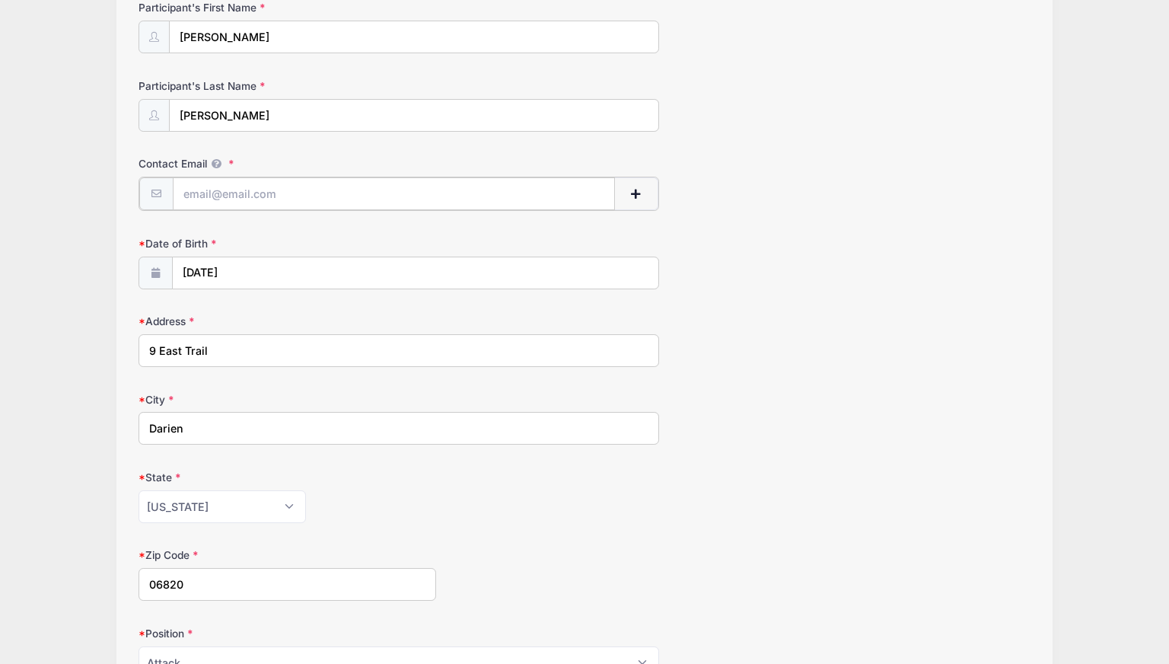
type input "[EMAIL_ADDRESS][DOMAIN_NAME]"
type input "(203) 561-8330"
click at [744, 256] on div "Date of Birth 02/23/2009" at bounding box center [585, 261] width 892 height 53
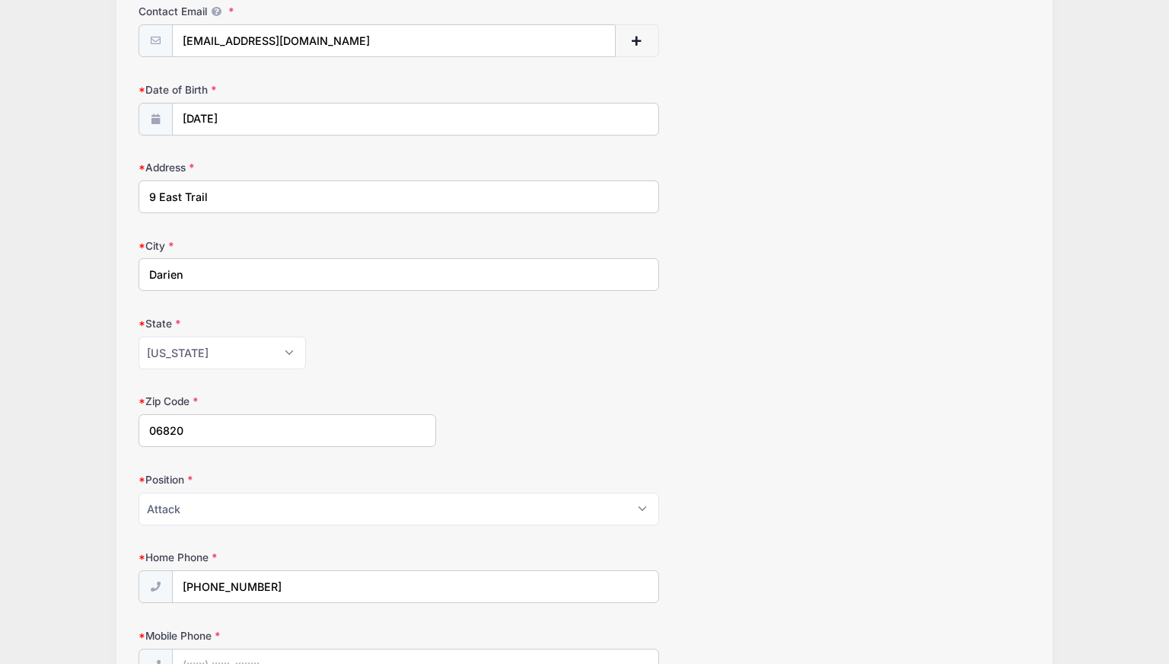
scroll to position [512, 0]
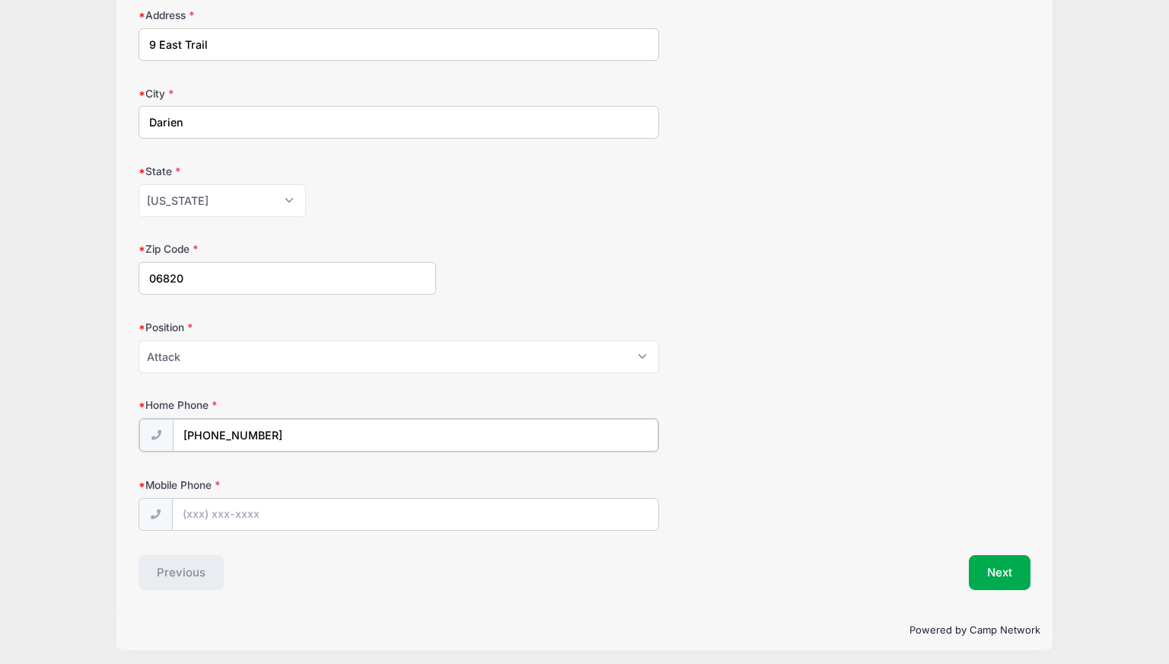
click at [407, 435] on input "(203) 561-8330" at bounding box center [416, 435] width 486 height 33
click at [328, 514] on input "Mobile Phone" at bounding box center [416, 513] width 486 height 33
type input "(203) 561-8330"
click at [730, 379] on form "Participant's First Name Fred Participant's Last Name Lopiano Contact Email lop…" at bounding box center [585, 111] width 892 height 833
click at [991, 560] on button "Next" at bounding box center [1000, 571] width 62 height 35
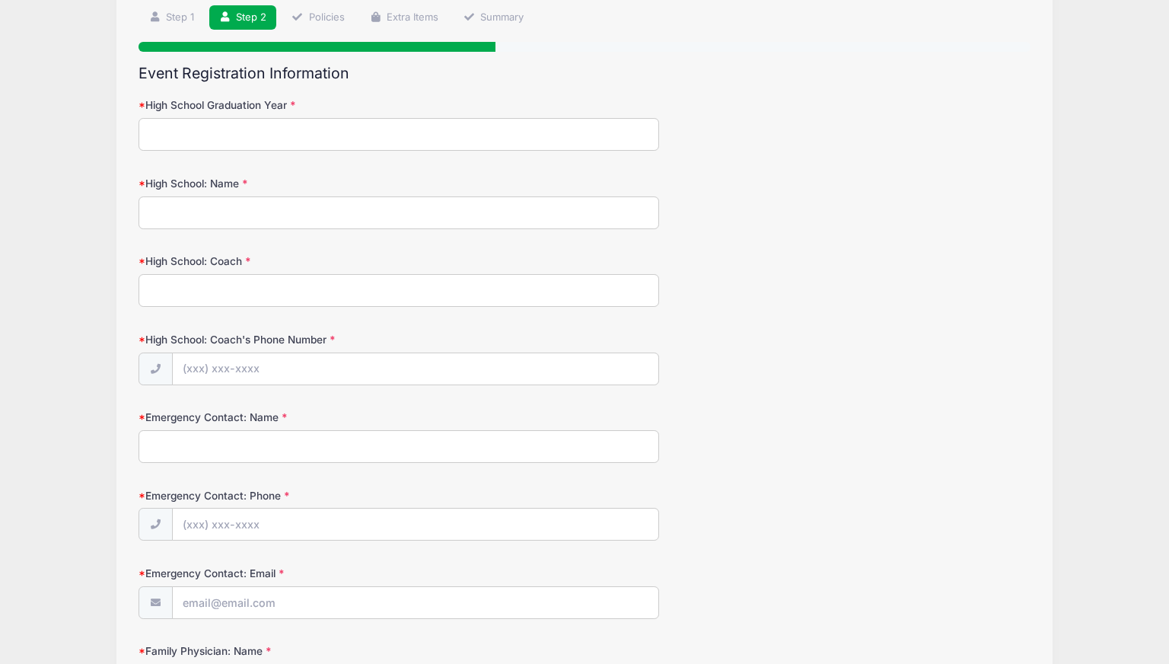
scroll to position [0, 0]
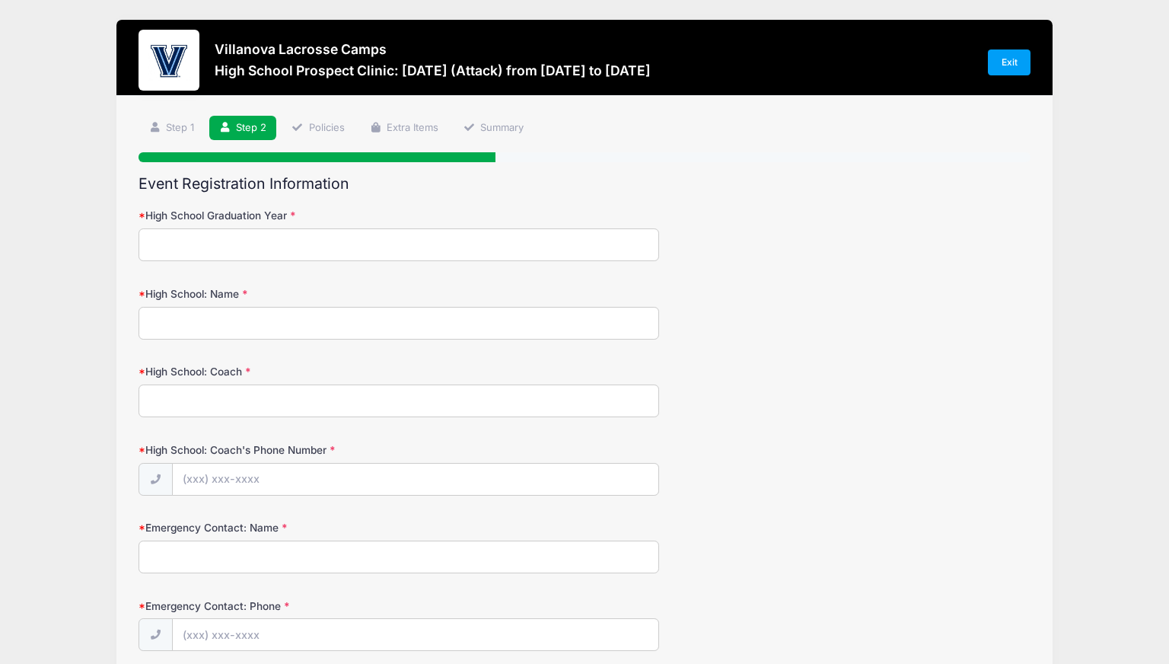
click at [419, 250] on input "High School Graduation Year" at bounding box center [399, 244] width 520 height 33
type input "2028"
click at [390, 322] on input "High School: Name" at bounding box center [399, 323] width 520 height 33
type input "Darien"
click at [360, 389] on input "High School: Coach" at bounding box center [399, 401] width 520 height 33
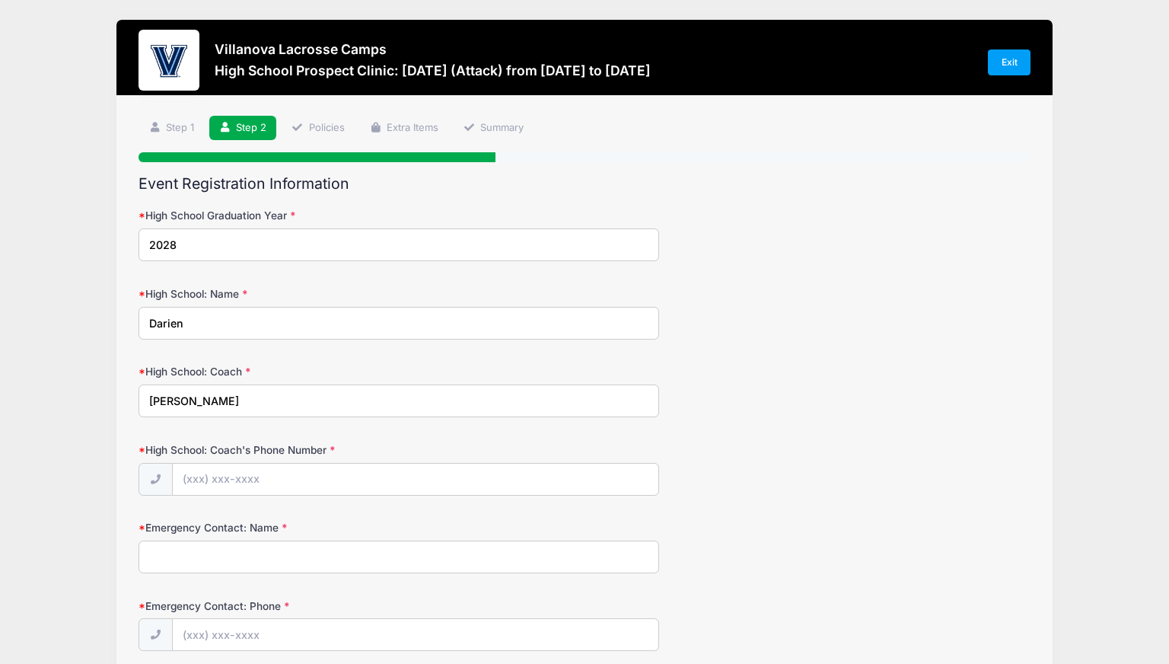
type input "Jeff Brameier"
click at [272, 475] on input "High School: Coach's Phone Number" at bounding box center [416, 480] width 486 height 33
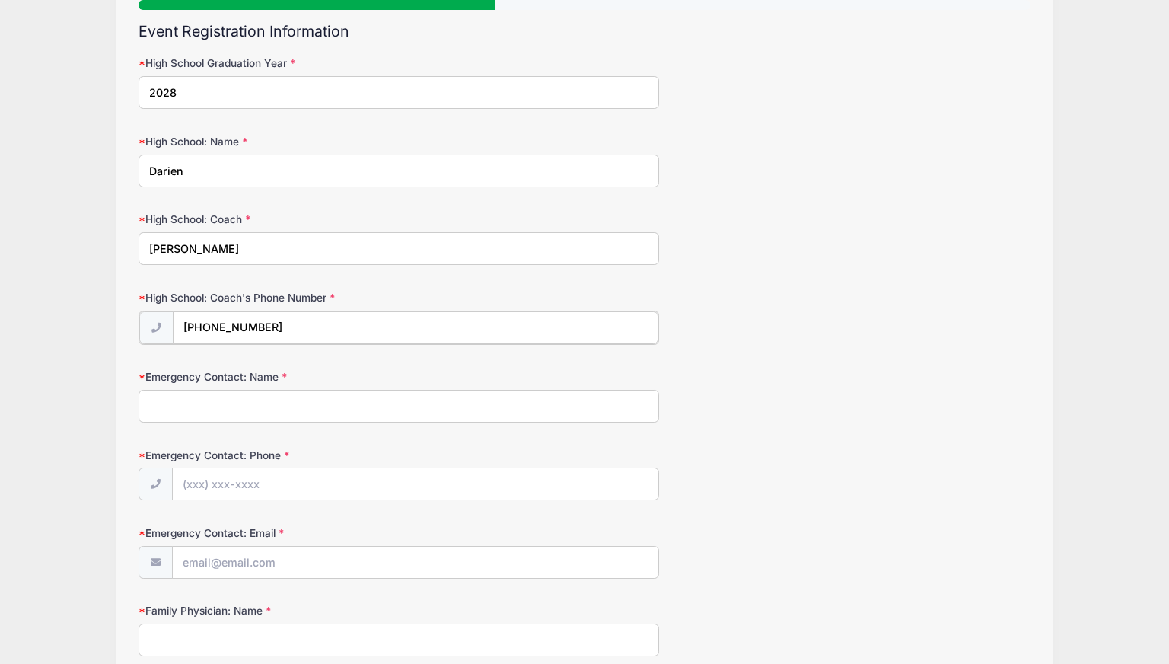
scroll to position [228, 0]
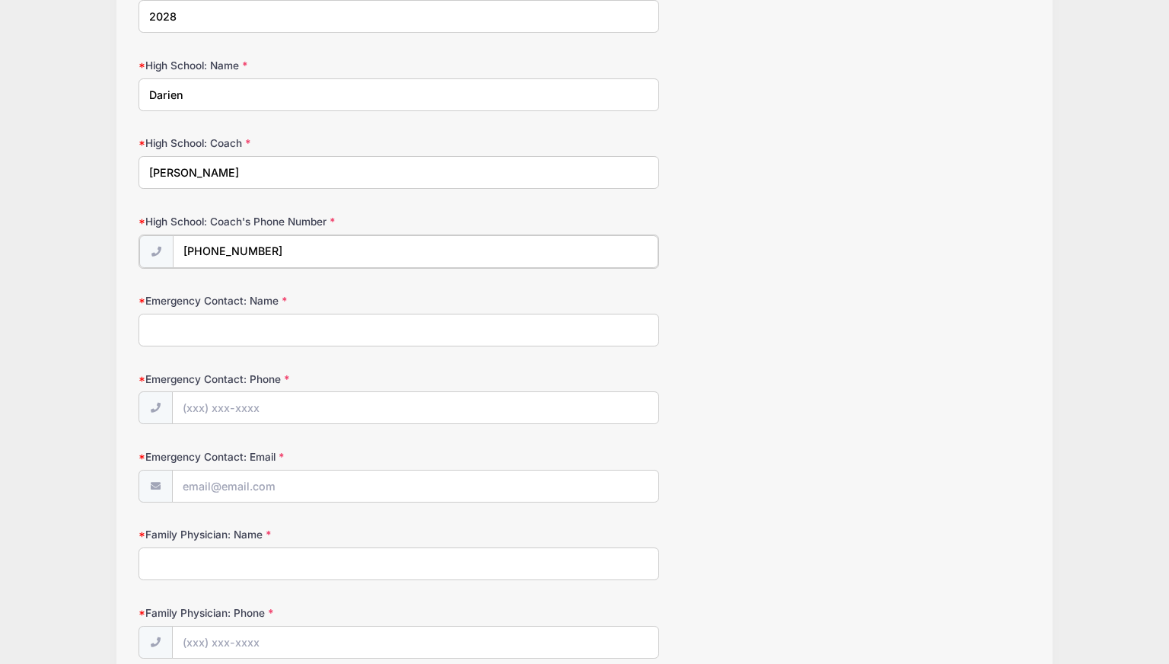
type input "(203) 216-4104"
click at [249, 337] on input "Emergency Contact: Name" at bounding box center [399, 328] width 520 height 33
type input "Steve Lopiano"
click at [290, 407] on input "Emergency Contact: Phone" at bounding box center [416, 407] width 486 height 33
type input "(203) 561-8330"
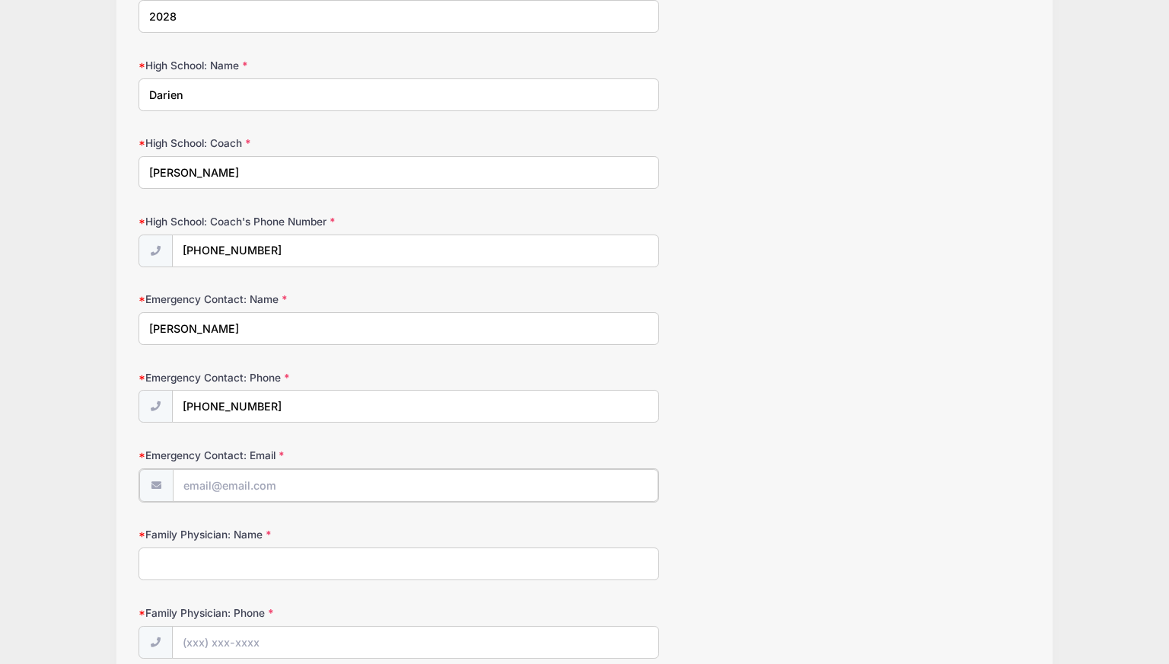
click at [283, 494] on input "Emergency Contact: Email" at bounding box center [416, 485] width 486 height 33
type input "[EMAIL_ADDRESS][DOMAIN_NAME]"
click at [519, 527] on div "Family Physician: Name" at bounding box center [585, 551] width 892 height 53
click at [300, 556] on input "Family Physician: Name" at bounding box center [399, 562] width 520 height 33
type input "John Dubaz"
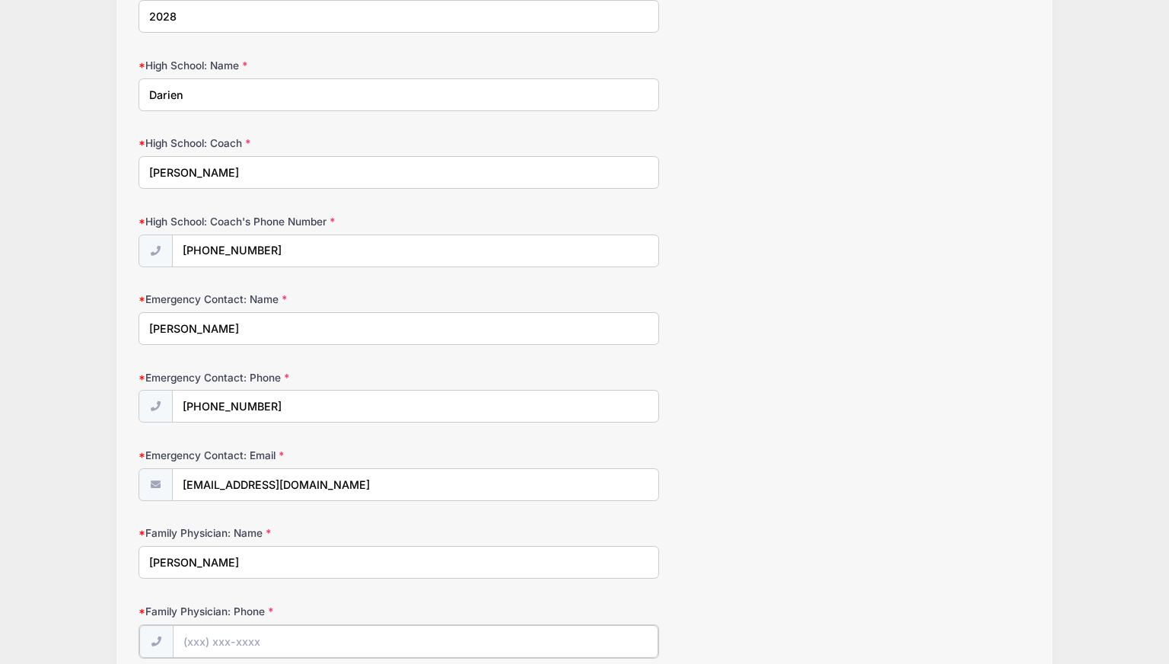
click at [308, 633] on input "Family Physician: Phone" at bounding box center [416, 641] width 486 height 33
type input "(203) 655-9741"
click at [795, 314] on div "Emergency Contact: Name Steve Lopiano" at bounding box center [585, 318] width 892 height 53
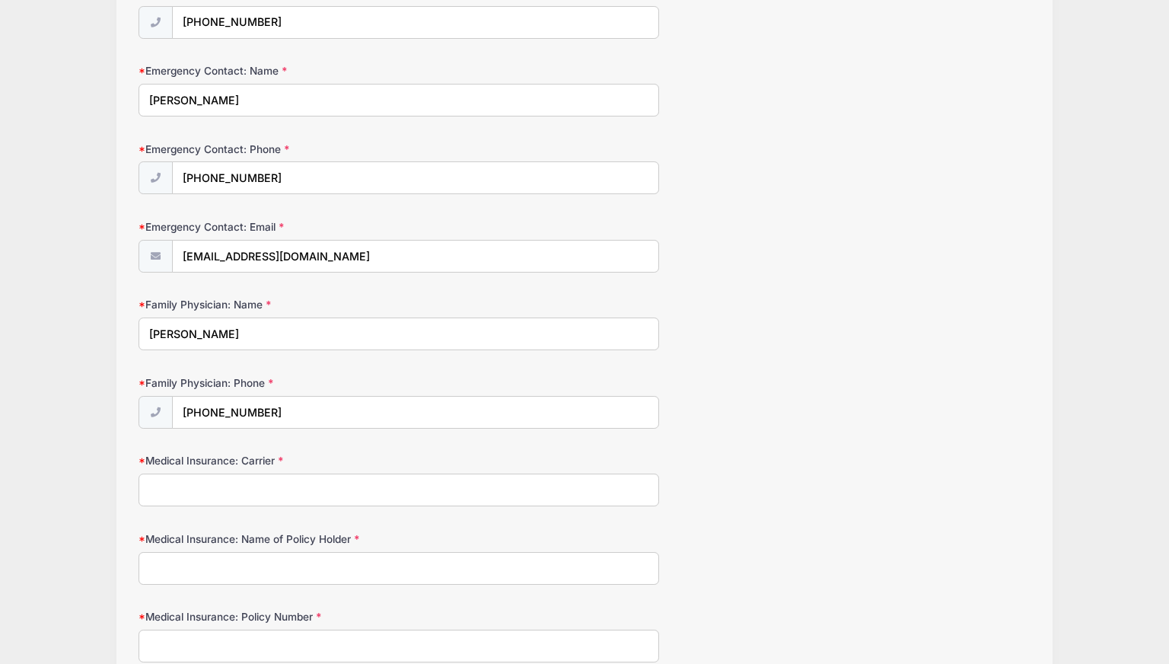
scroll to position [609, 0]
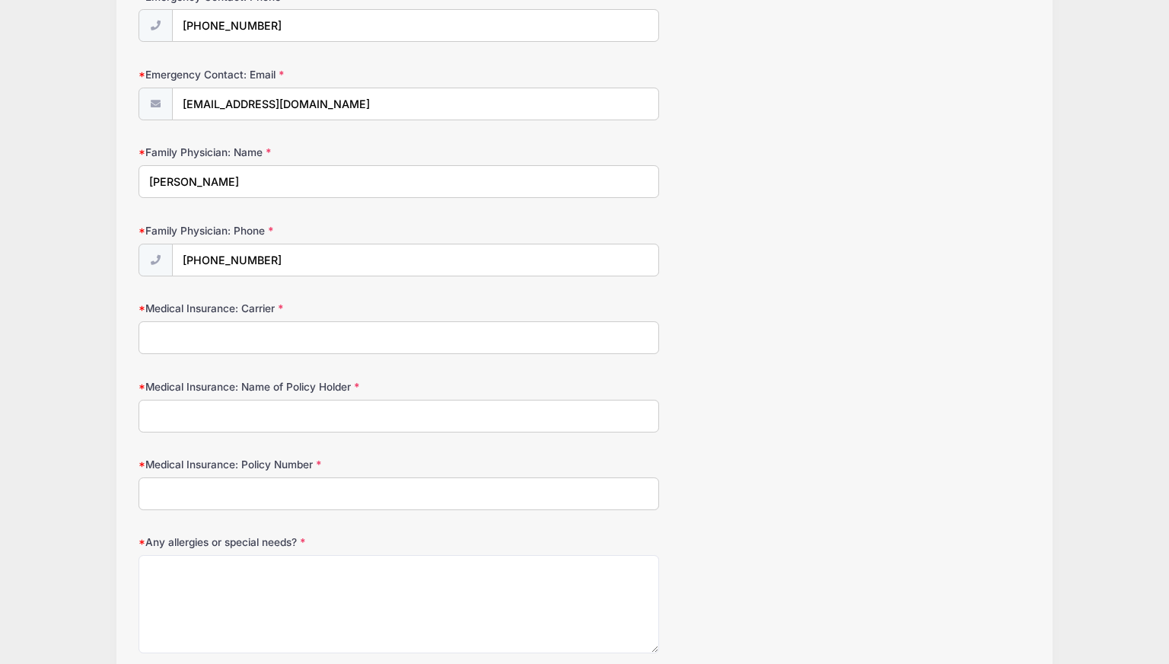
click at [298, 341] on input "Medical Insurance: Carrier" at bounding box center [399, 337] width 520 height 33
type input "cigna"
click at [255, 413] on input "Medical Insurance: Name of Policy Holder" at bounding box center [399, 416] width 520 height 33
type input "Catterton Management Company"
click at [238, 500] on input "Medical Insurance: Policy Number" at bounding box center [399, 493] width 520 height 33
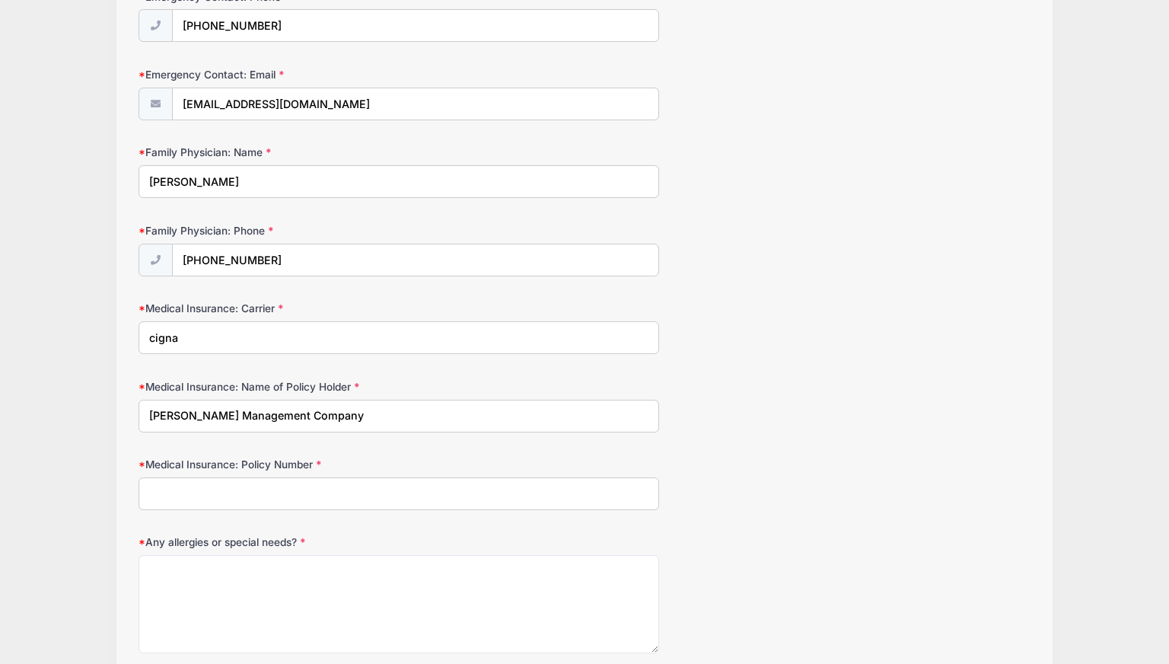
scroll to position [838, 0]
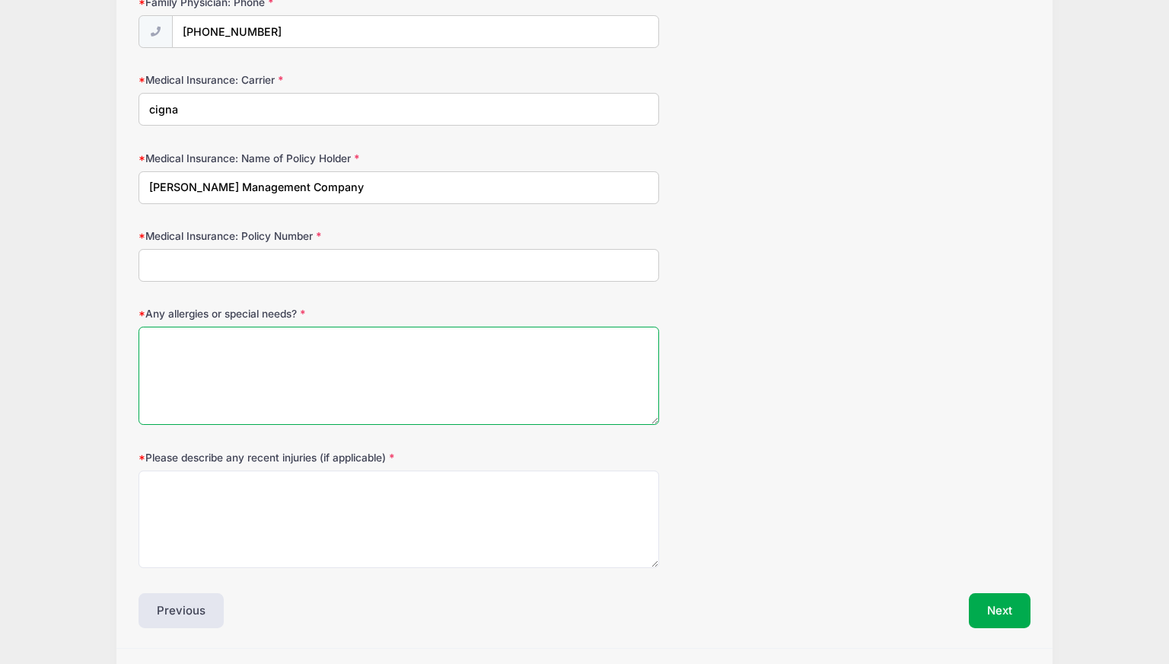
click at [188, 338] on textarea "Any allergies or special needs?" at bounding box center [399, 376] width 520 height 98
type textarea "none"
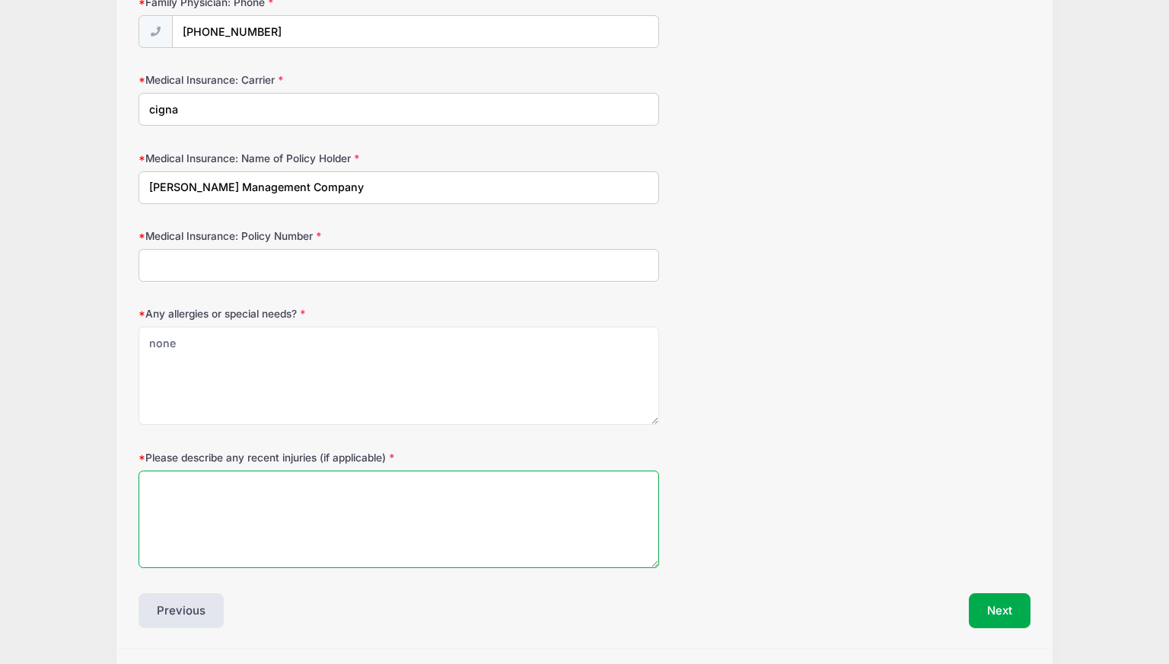
click at [186, 497] on textarea "Please describe any recent injuries (if applicable)" at bounding box center [399, 520] width 520 height 98
type textarea "none"
click at [854, 353] on div "Any allergies or special needs? none" at bounding box center [585, 365] width 892 height 119
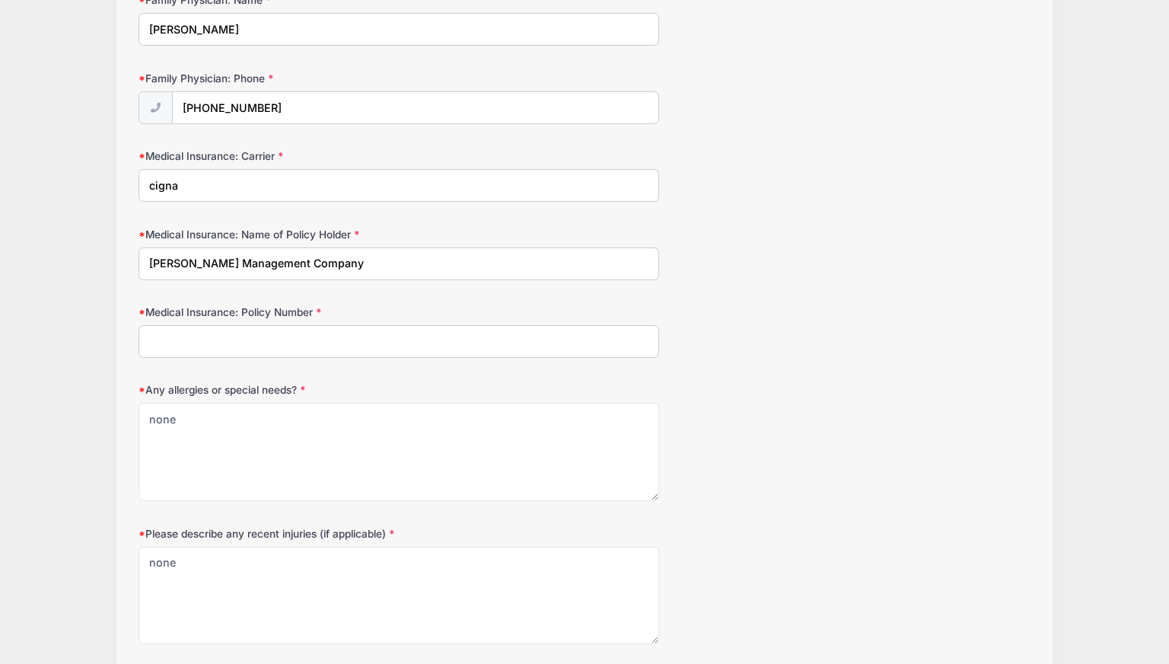
click at [312, 337] on input "Medical Insurance: Policy Number" at bounding box center [399, 341] width 520 height 33
type input "103137640"
click at [803, 420] on div "Any allergies or special needs? none" at bounding box center [585, 441] width 892 height 119
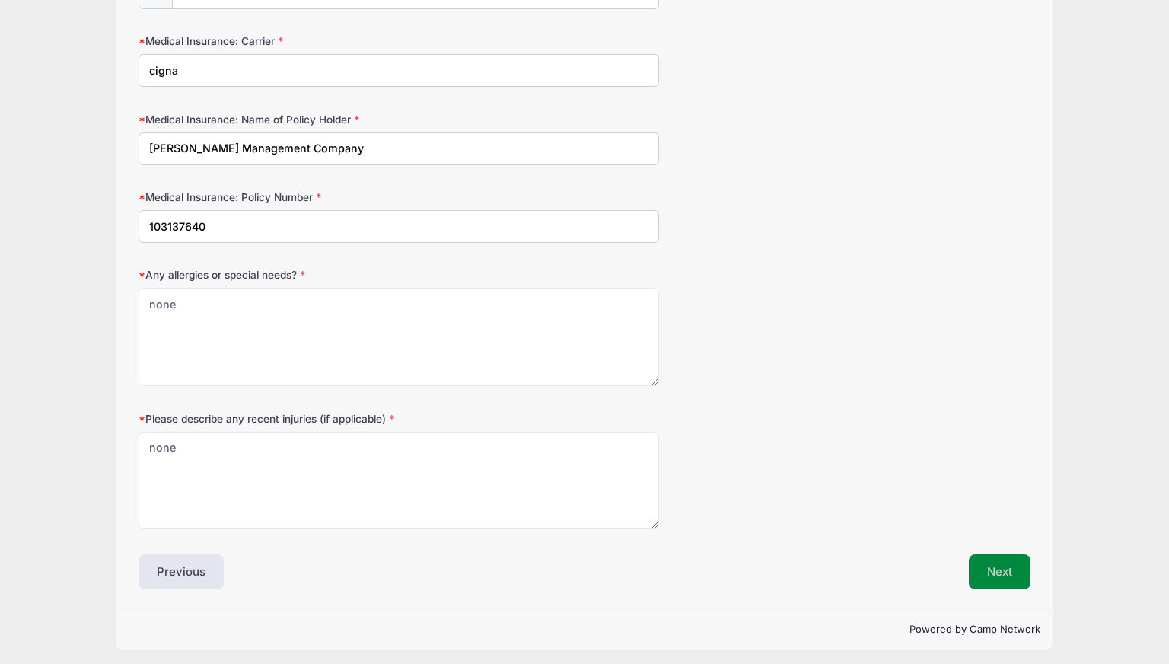
click at [999, 564] on button "Next" at bounding box center [1000, 571] width 62 height 35
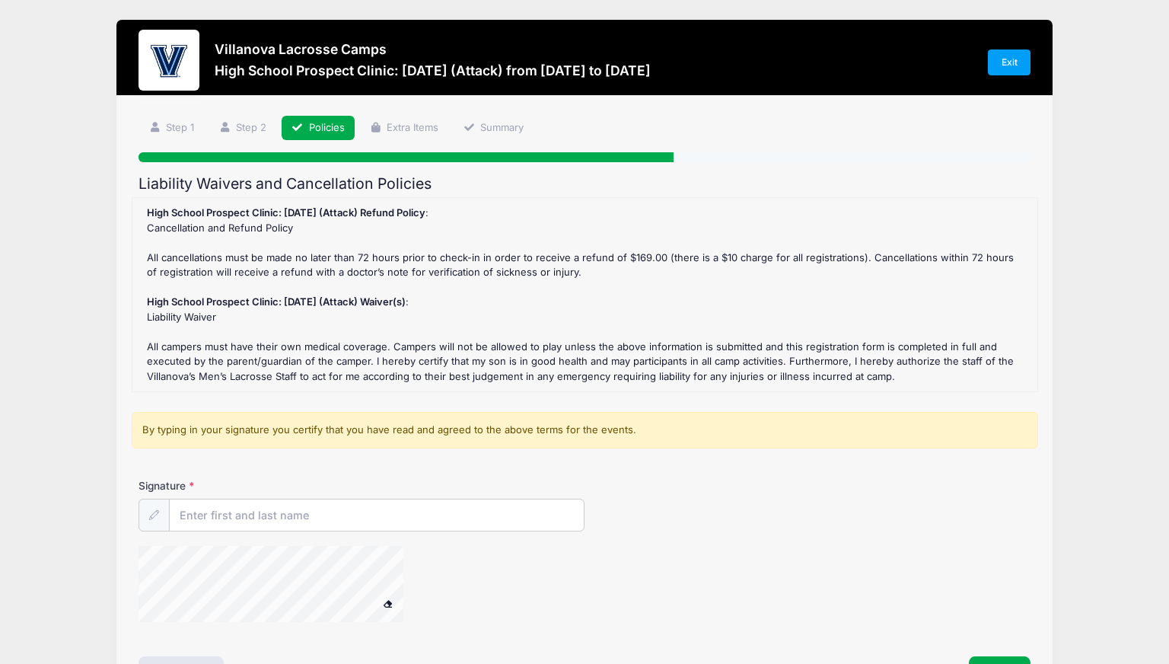
scroll to position [76, 0]
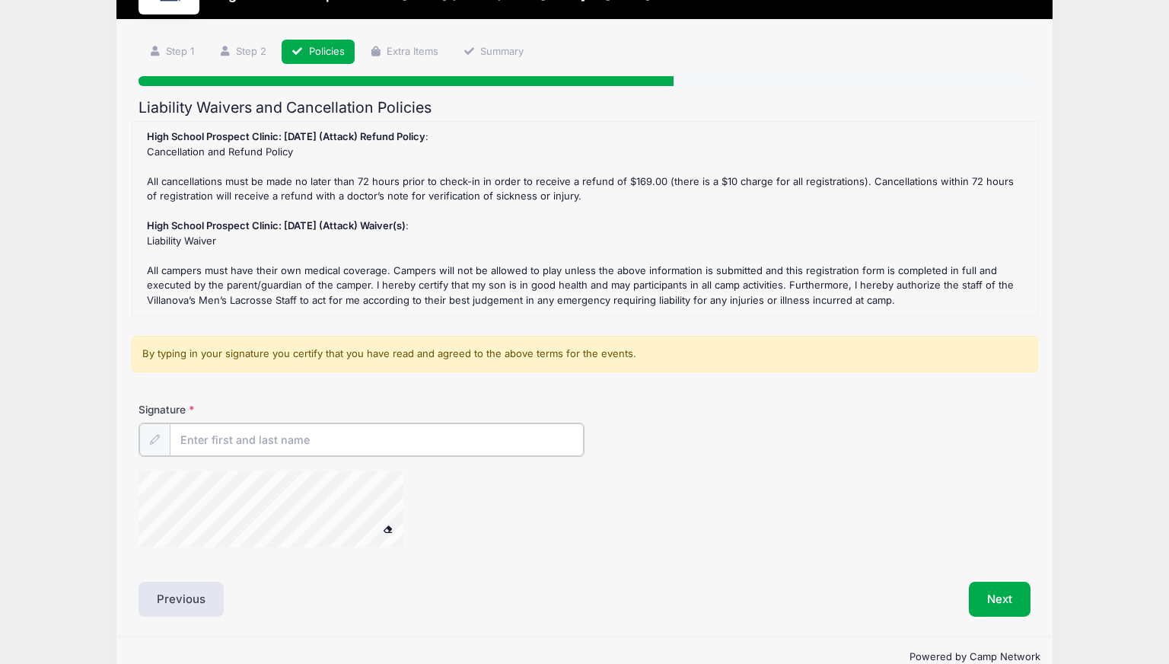
click at [280, 438] on input "Signature" at bounding box center [377, 439] width 414 height 33
type input "Steven J Lopiano"
click at [566, 514] on div at bounding box center [436, 510] width 595 height 81
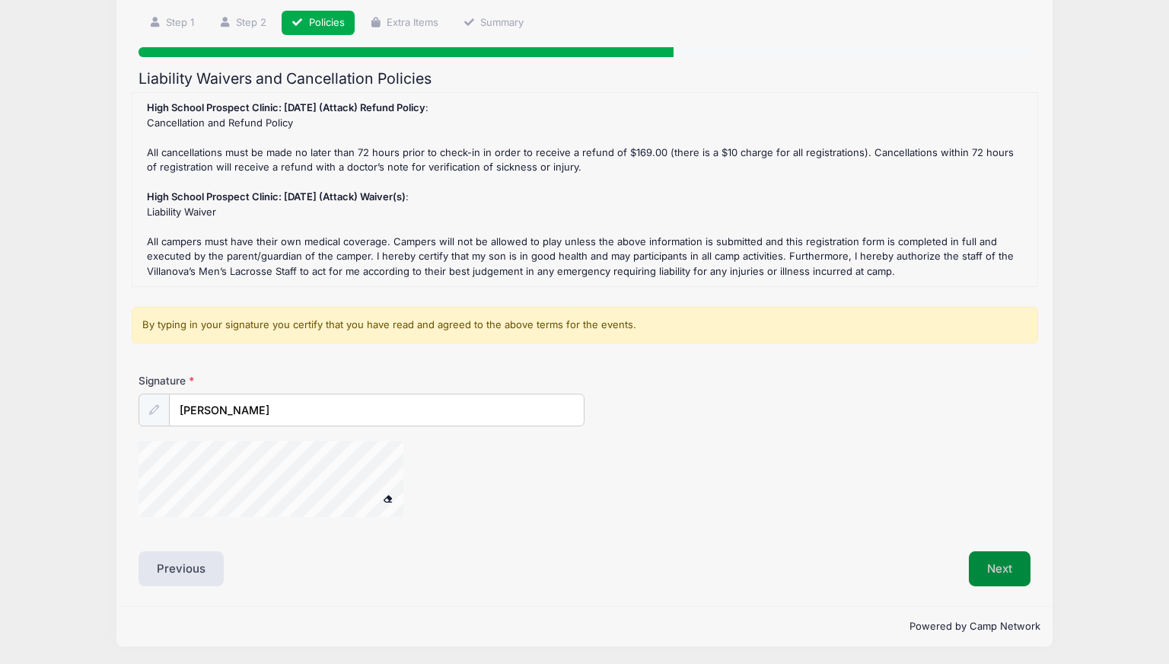
click at [984, 561] on button "Next" at bounding box center [1000, 568] width 62 height 35
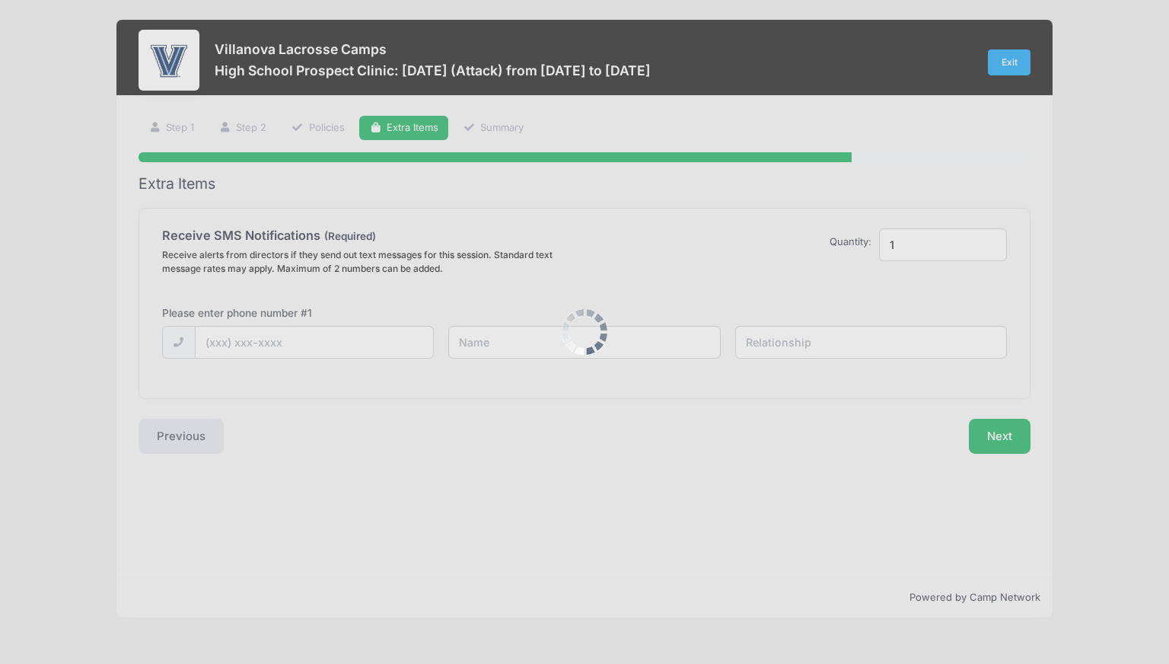
scroll to position [0, 0]
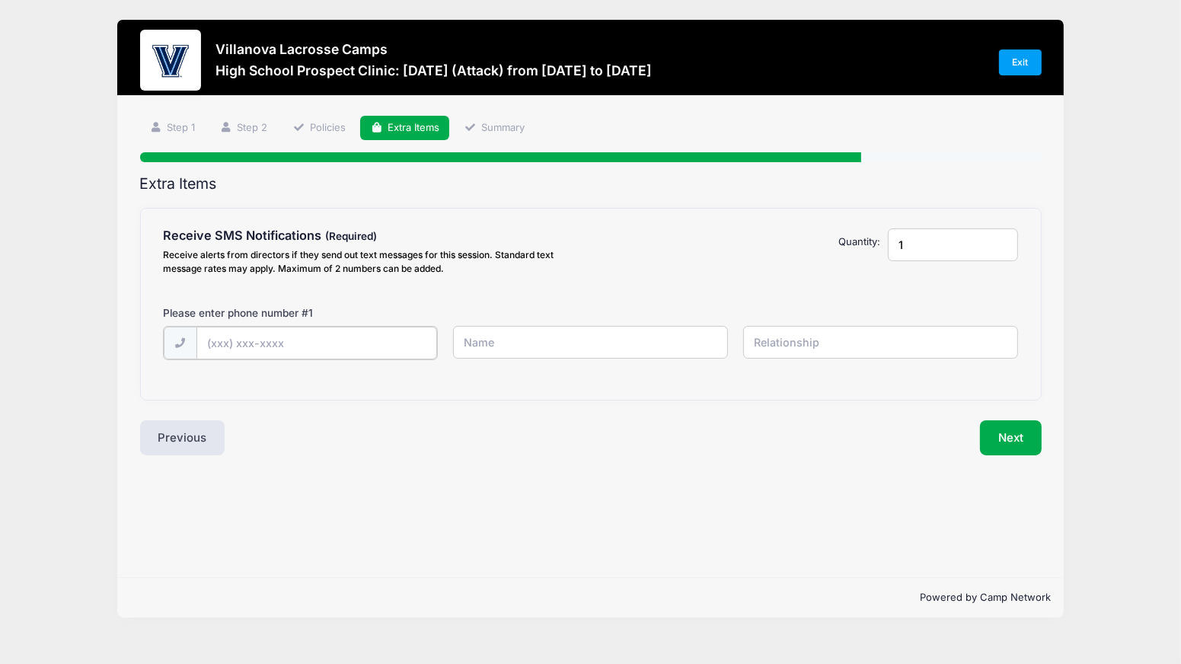
click at [242, 346] on input "text" at bounding box center [316, 343] width 241 height 33
type input "(203) 561-8330"
click at [538, 338] on input "text" at bounding box center [591, 342] width 276 height 33
type input "Steve"
type input "Father"
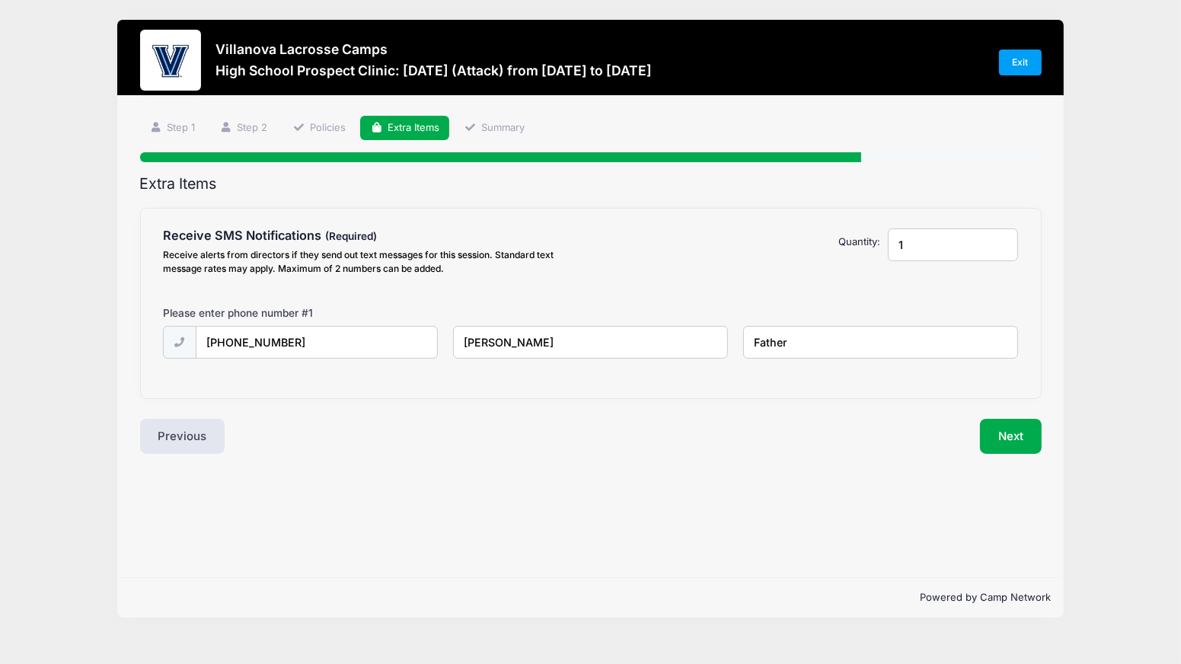
click at [666, 278] on div "Please Select Yes ($0.00) No $0.00" at bounding box center [772, 254] width 218 height 53
click at [1031, 441] on button "Next" at bounding box center [1011, 436] width 62 height 35
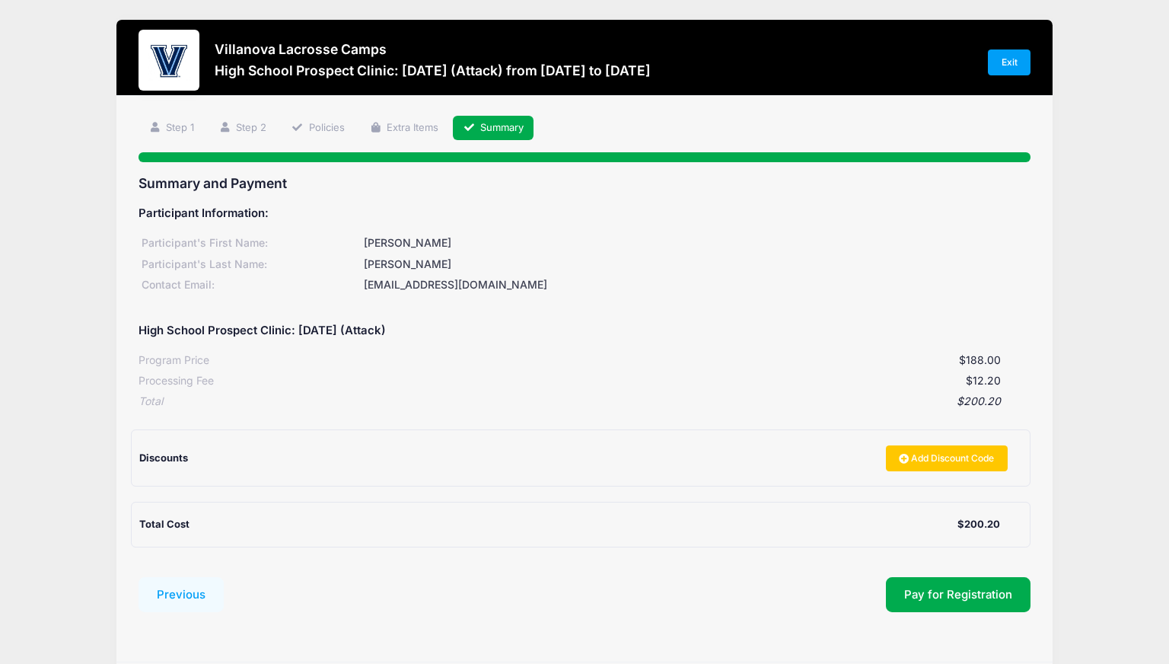
scroll to position [57, 0]
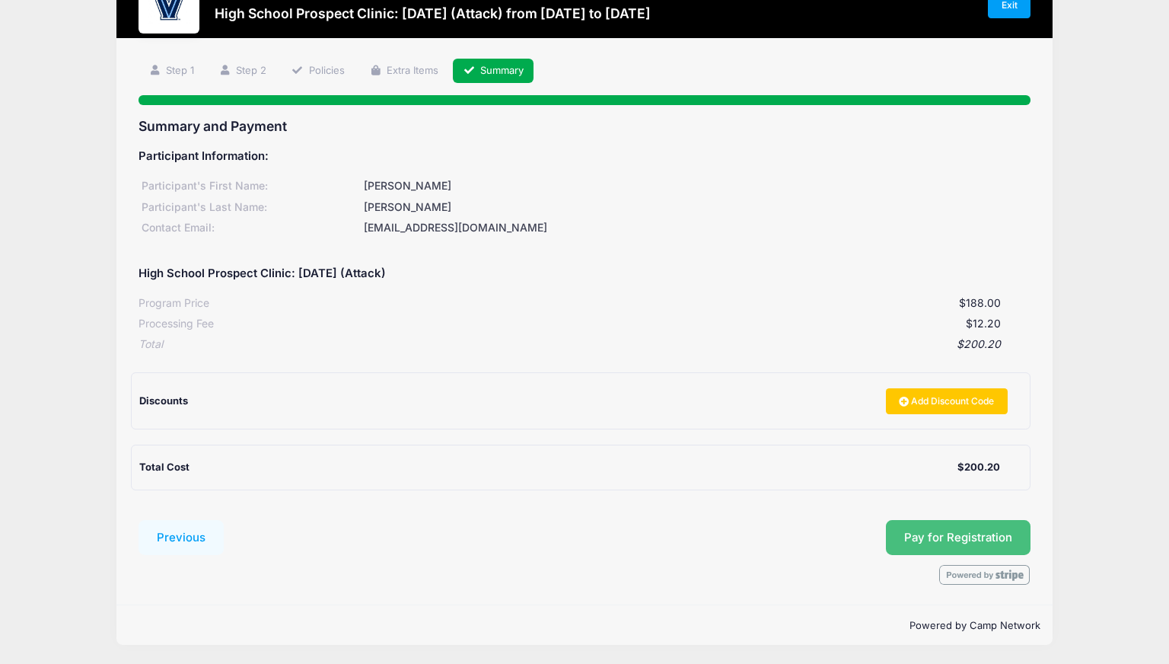
click at [937, 538] on button "Pay for Registration" at bounding box center [958, 537] width 145 height 35
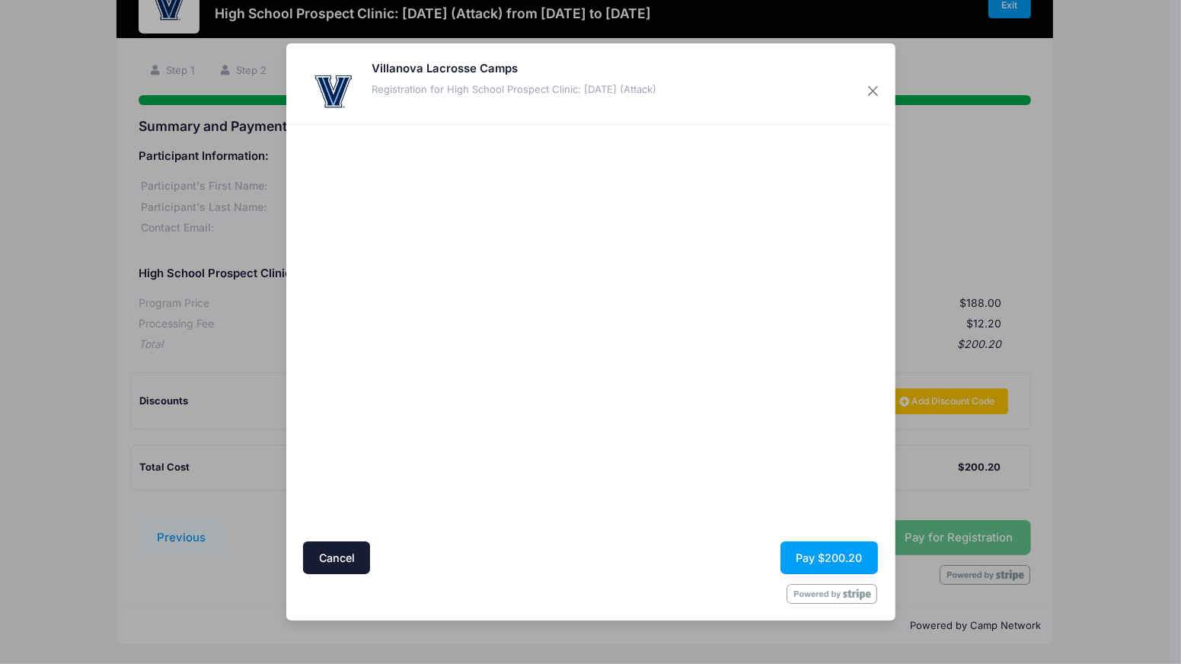
click at [710, 438] on div at bounding box center [738, 333] width 280 height 402
click at [630, 423] on div at bounding box center [738, 333] width 280 height 402
click at [844, 555] on button "Pay $200.20" at bounding box center [828, 557] width 97 height 33
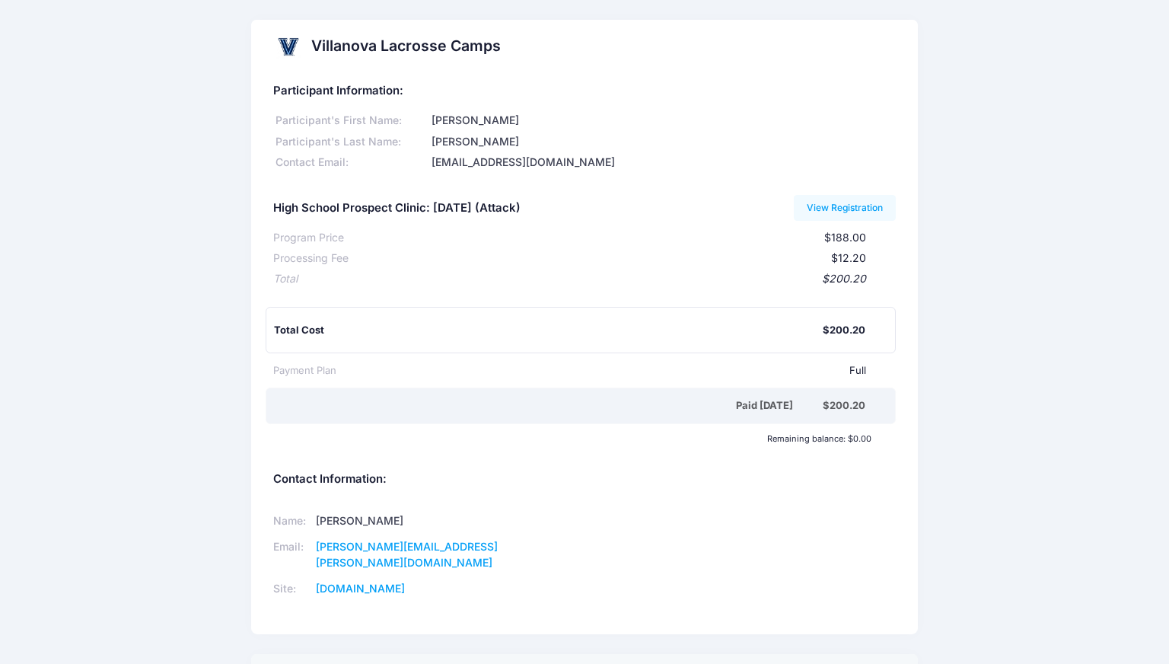
scroll to position [177, 0]
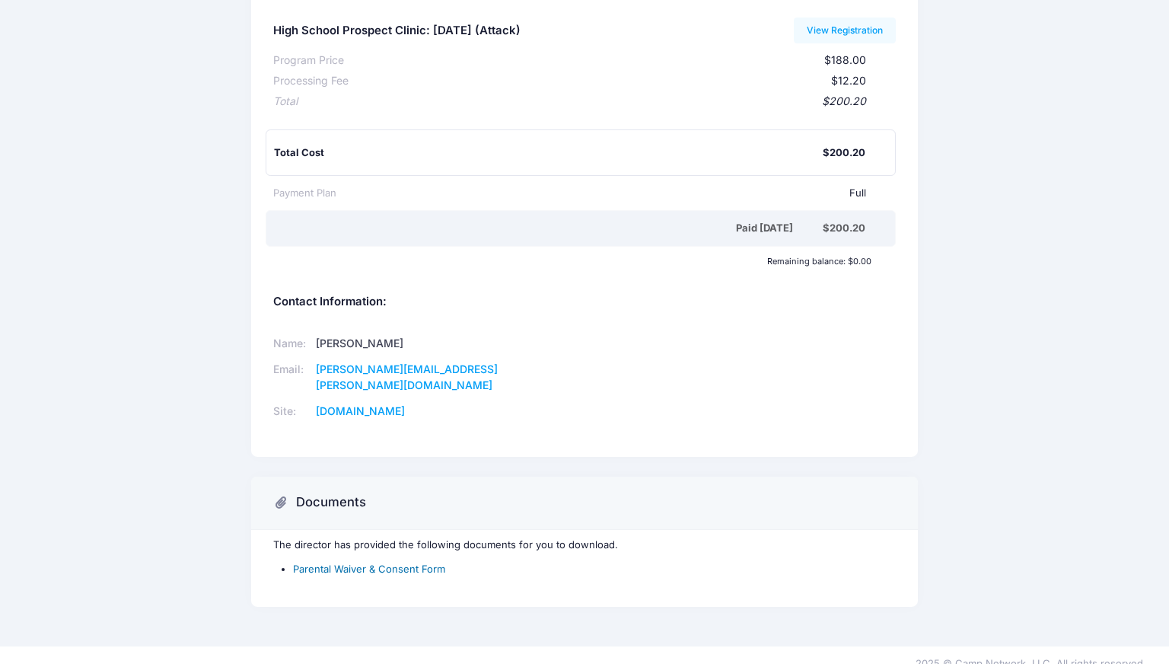
click at [425, 563] on link "Parental Waiver & Consent Form" at bounding box center [369, 569] width 152 height 12
